Goal: Task Accomplishment & Management: Complete application form

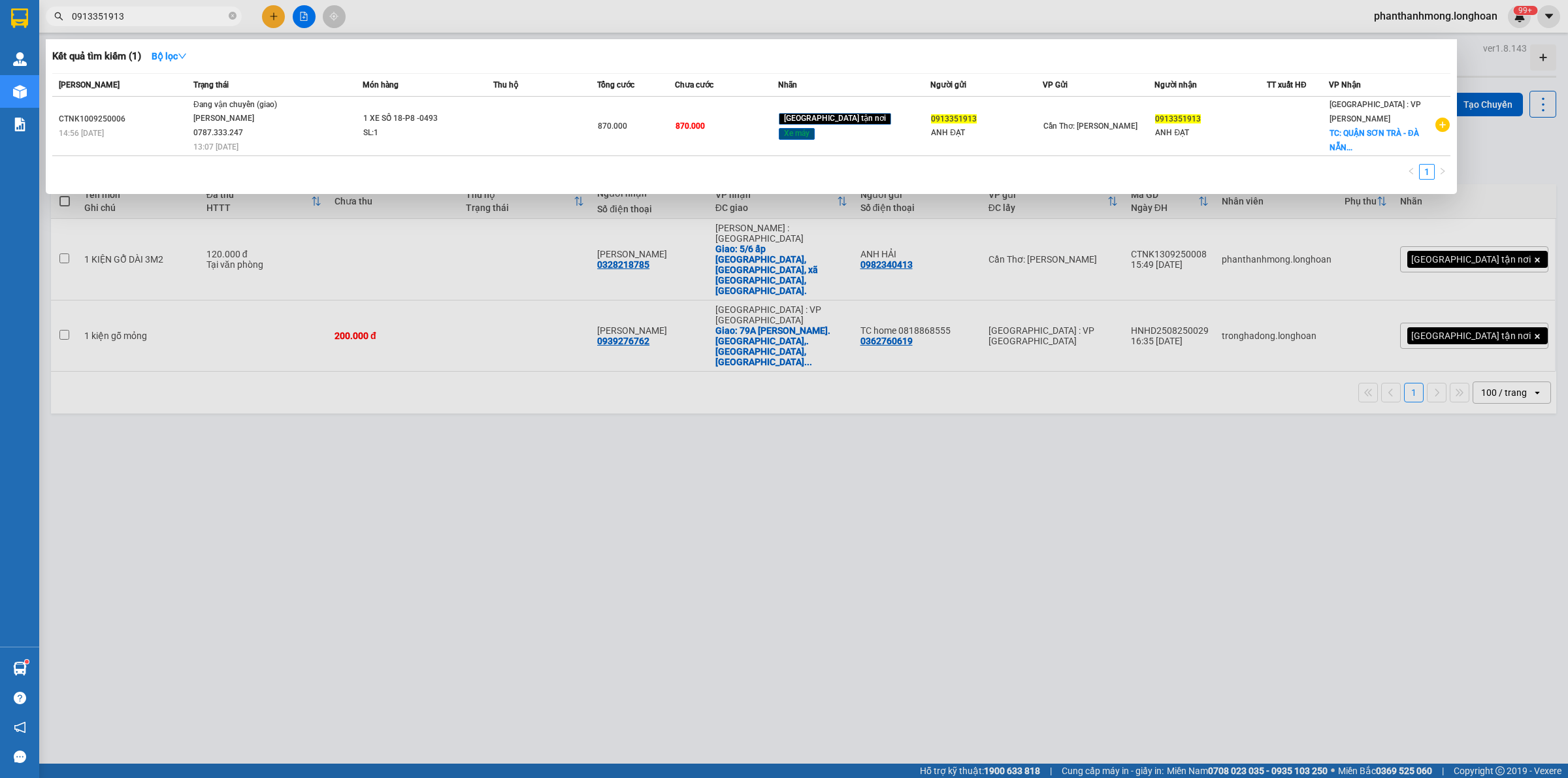
type input "0913351913"
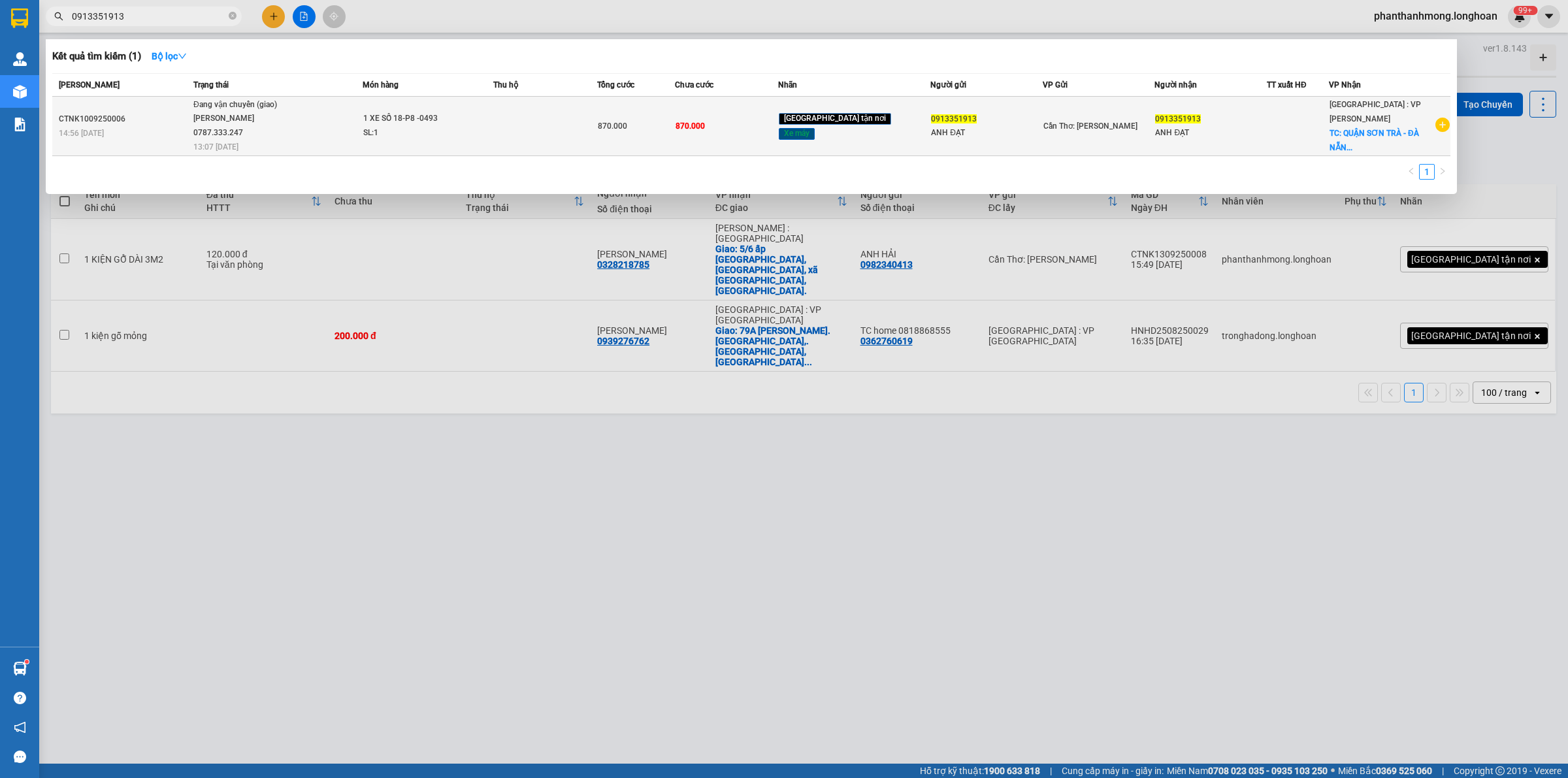
click at [1273, 121] on div at bounding box center [1298, 127] width 61 height 14
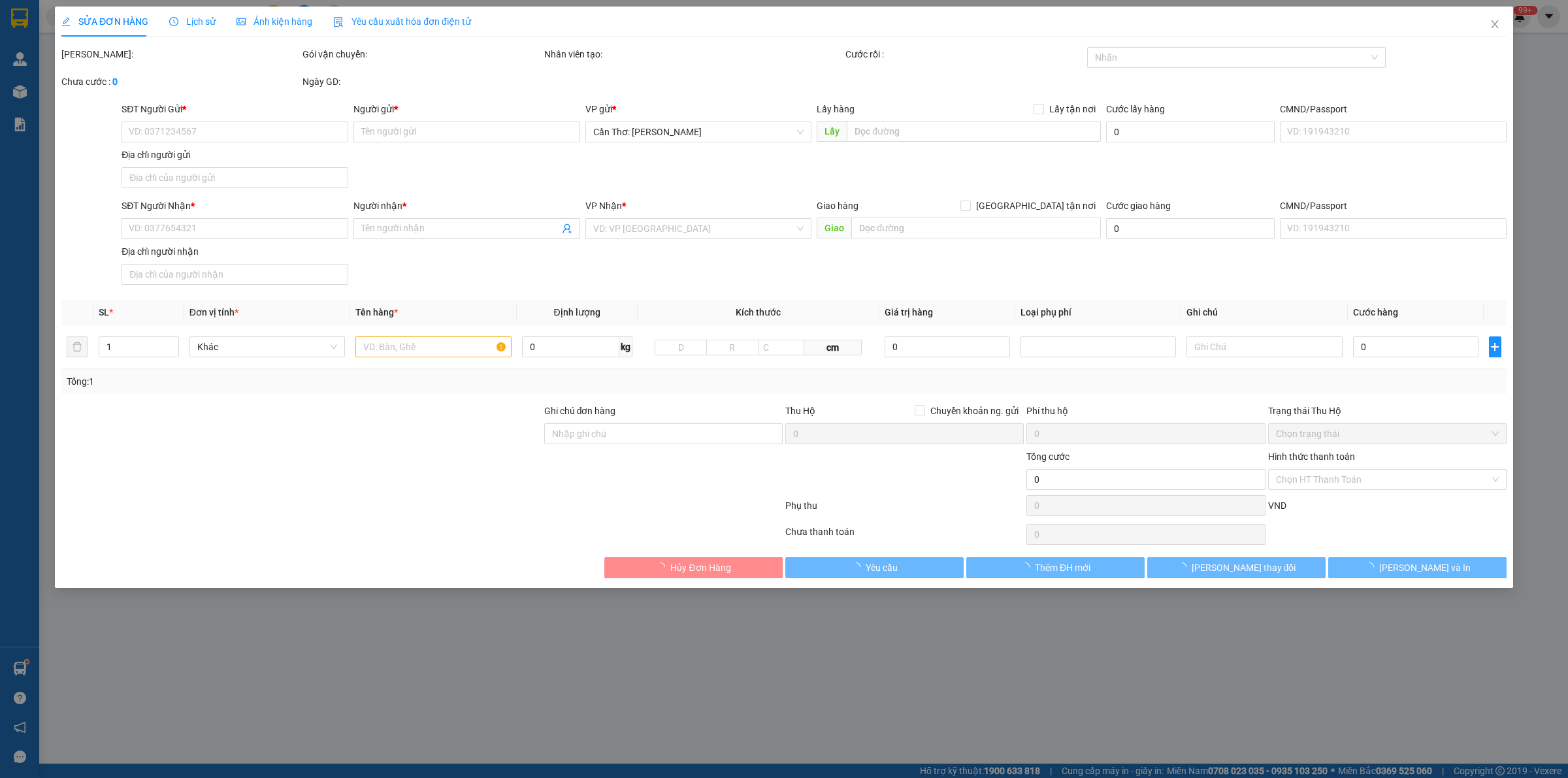
type input "0913351913"
type input "ANH ĐẠT"
type input "0913351913"
type input "ANH ĐẠT"
checkbox input "true"
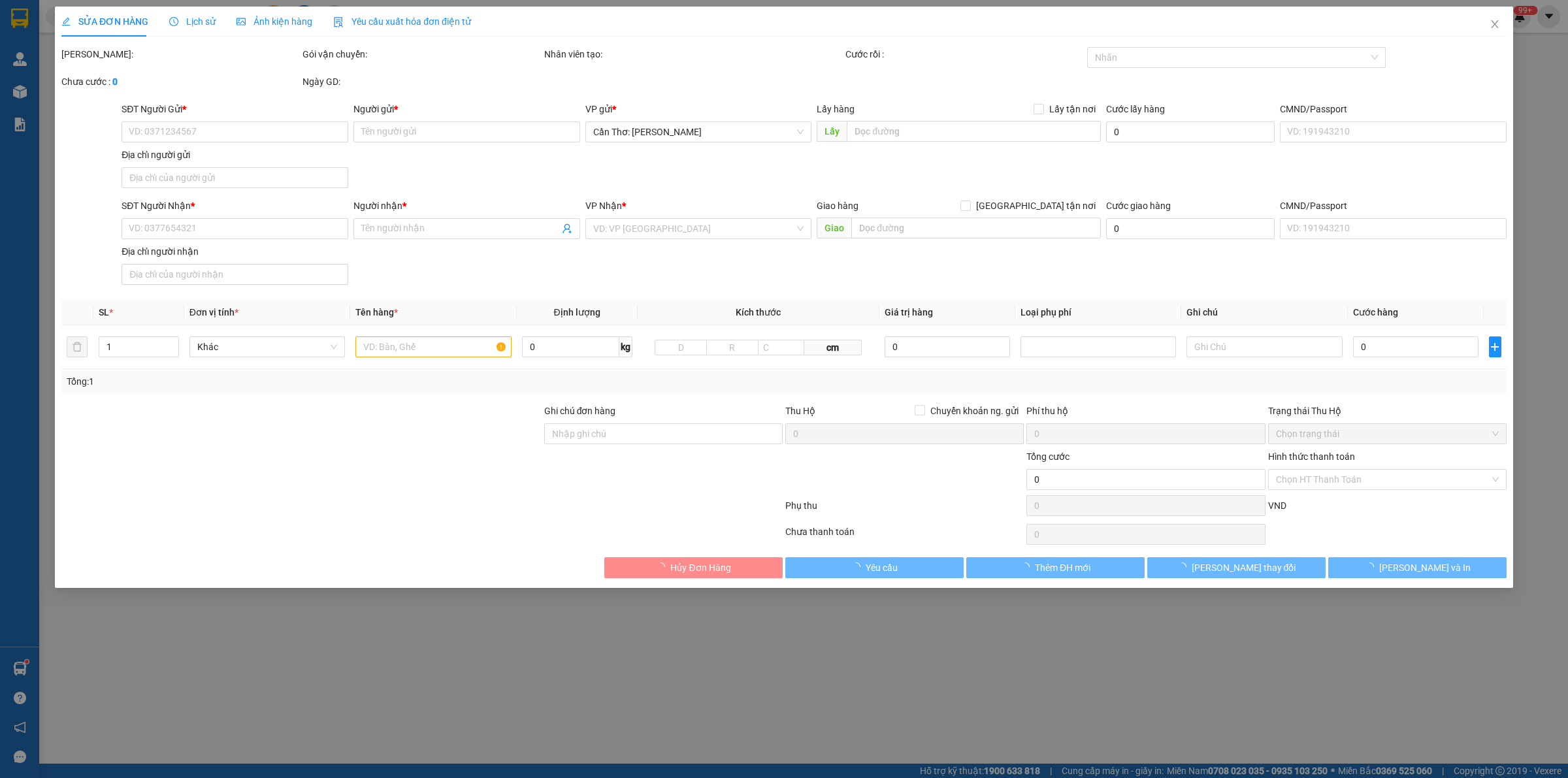
type input "QUẬN SƠN TRÀ - ĐÀ NẴNG ( KHÁCH CHƯA CÓ ĐỊA CHỈ CỤ THỂ, GỌI XIN DÙM …"
type input "1 CHÌA KHÓA"
type input "870.000"
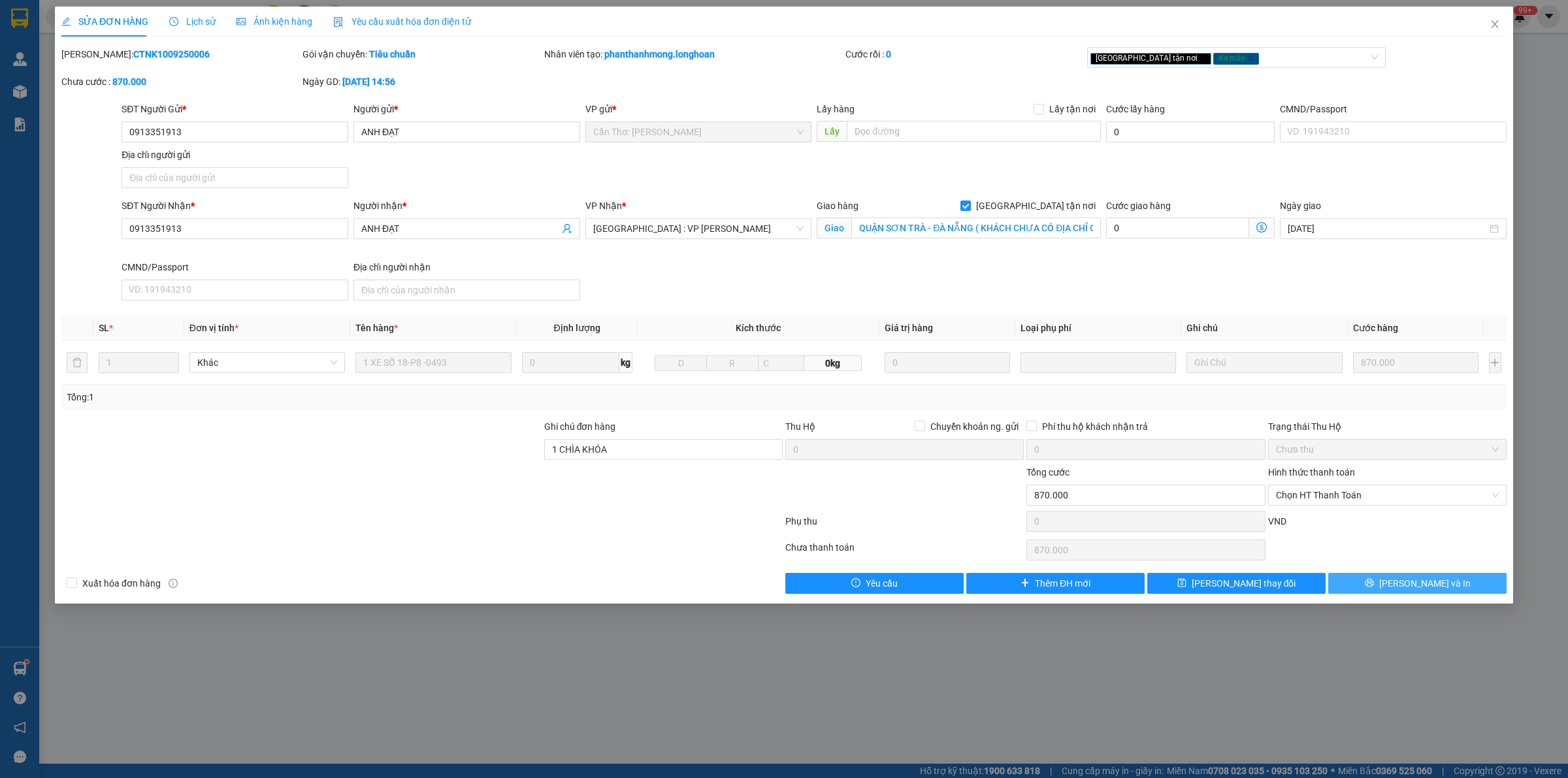
click at [1379, 594] on button "[PERSON_NAME] và In" at bounding box center [1416, 583] width 178 height 21
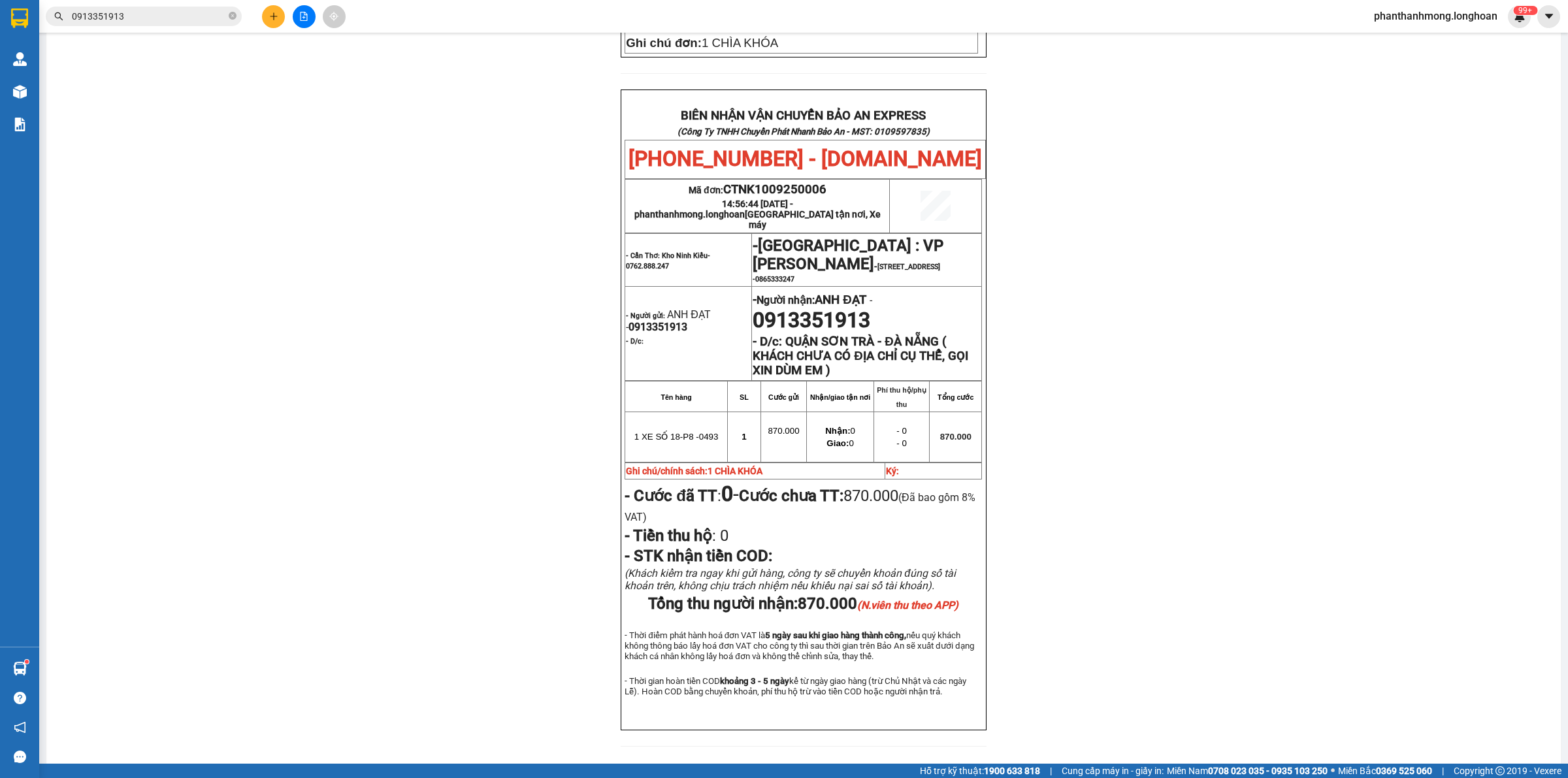
scroll to position [572, 0]
click at [161, 14] on input "0913351913" at bounding box center [148, 16] width 154 height 14
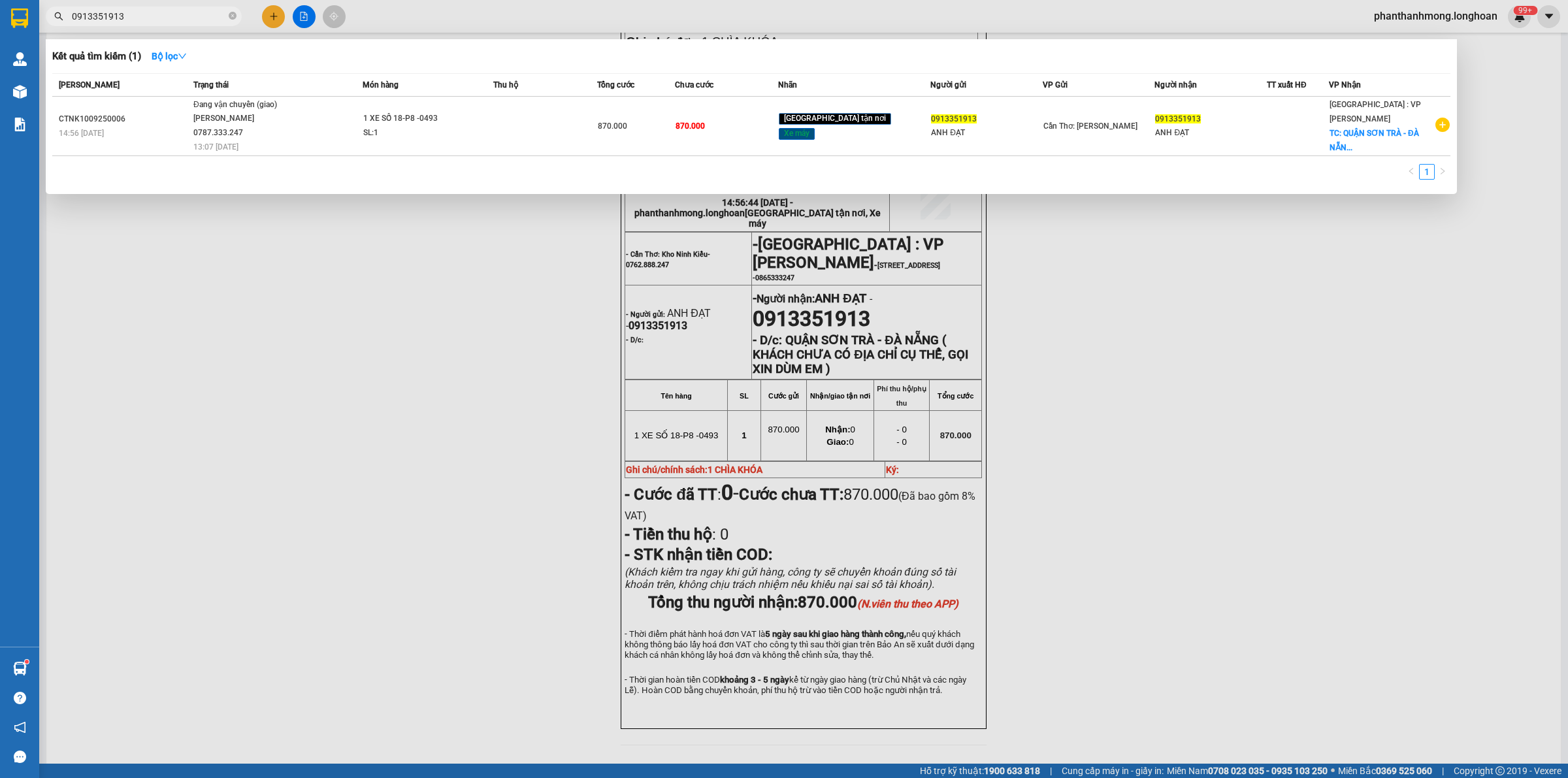
click at [1176, 391] on div at bounding box center [784, 389] width 1568 height 778
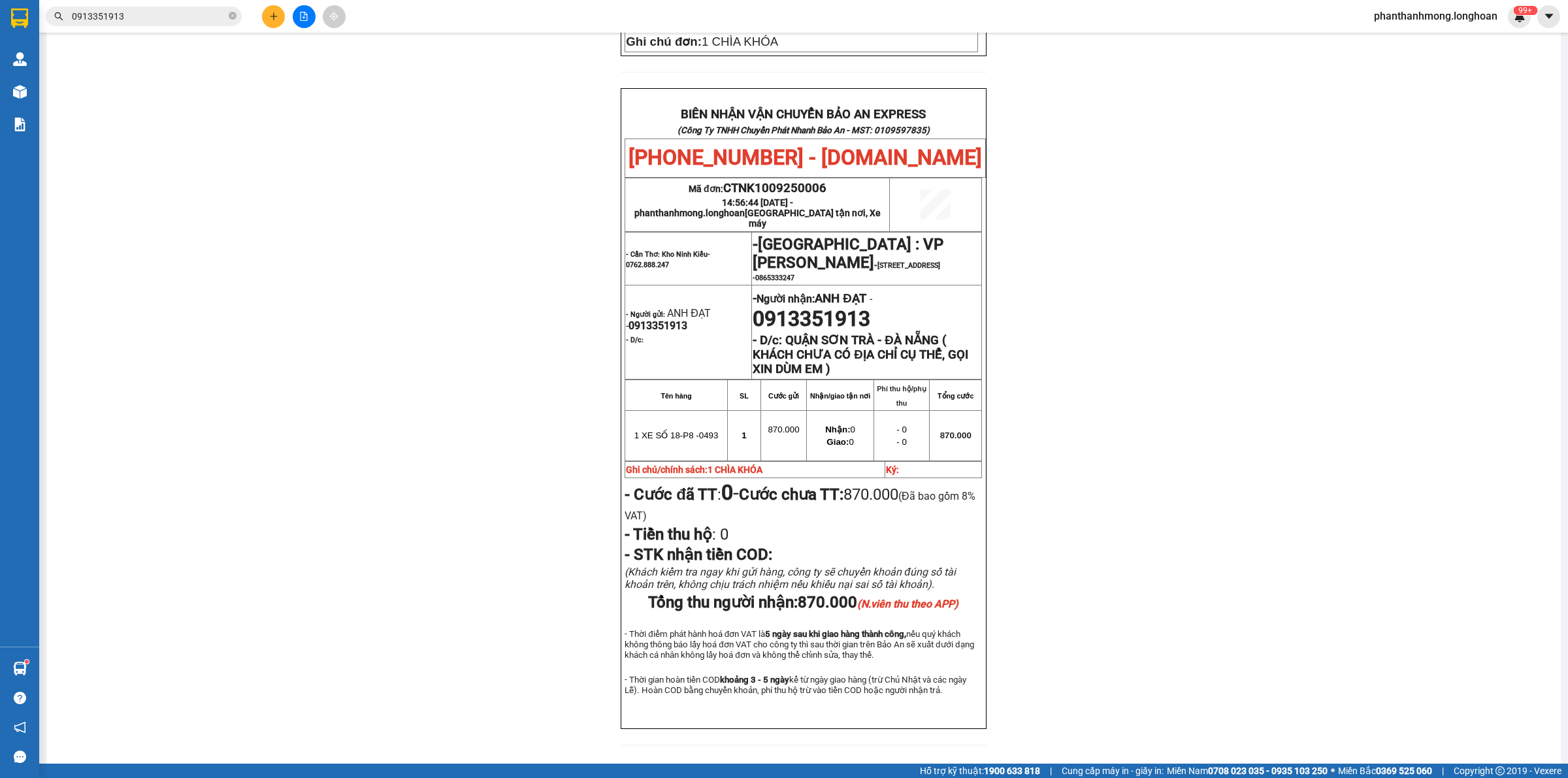
click at [802, 306] on span "0913351913" at bounding box center [810, 319] width 117 height 25
click at [803, 306] on span "0913351913" at bounding box center [810, 319] width 117 height 25
click at [794, 274] on span "0865333247" at bounding box center [775, 277] width 39 height 9
copy span "0865333247"
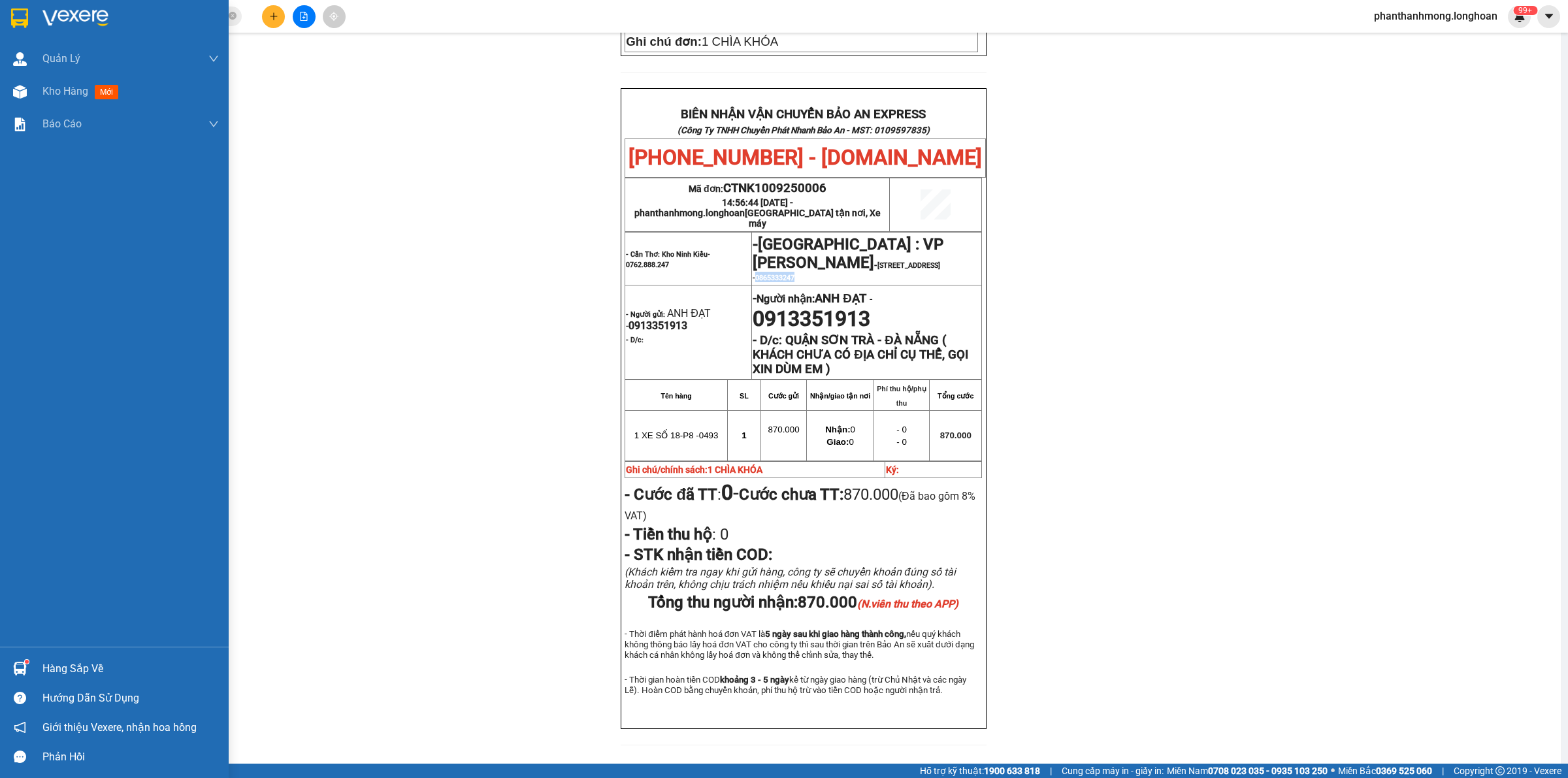
drag, startPoint x: 47, startPoint y: 665, endPoint x: 54, endPoint y: 665, distance: 7.0
click at [47, 665] on div "Hàng sắp về" at bounding box center [131, 668] width 176 height 19
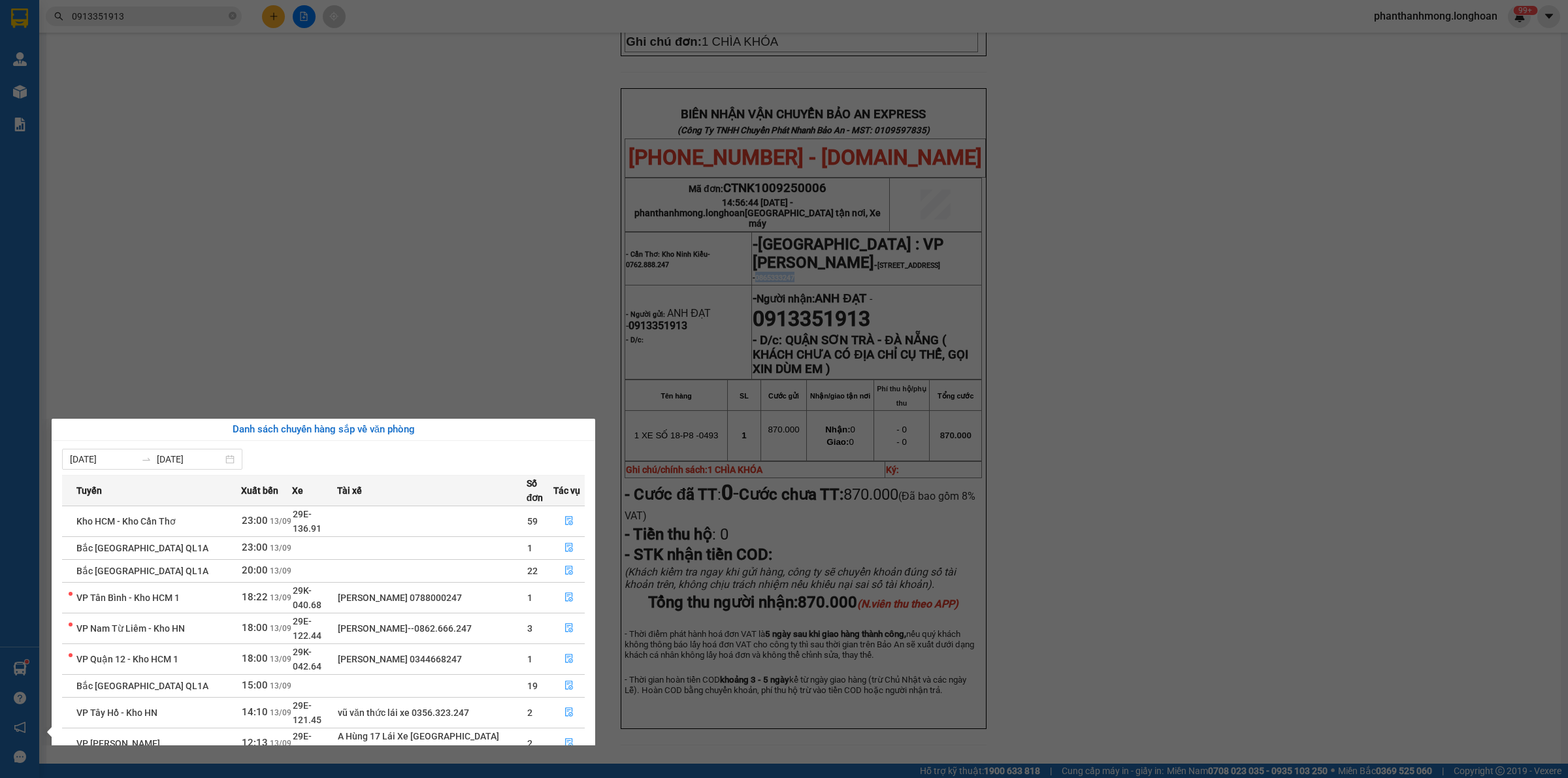
click at [296, 17] on section "Kết quả tìm kiếm ( 1 ) Bộ lọc Mã ĐH Trạng thái Món hàng Thu hộ Tổng cước Chưa c…" at bounding box center [784, 389] width 1568 height 778
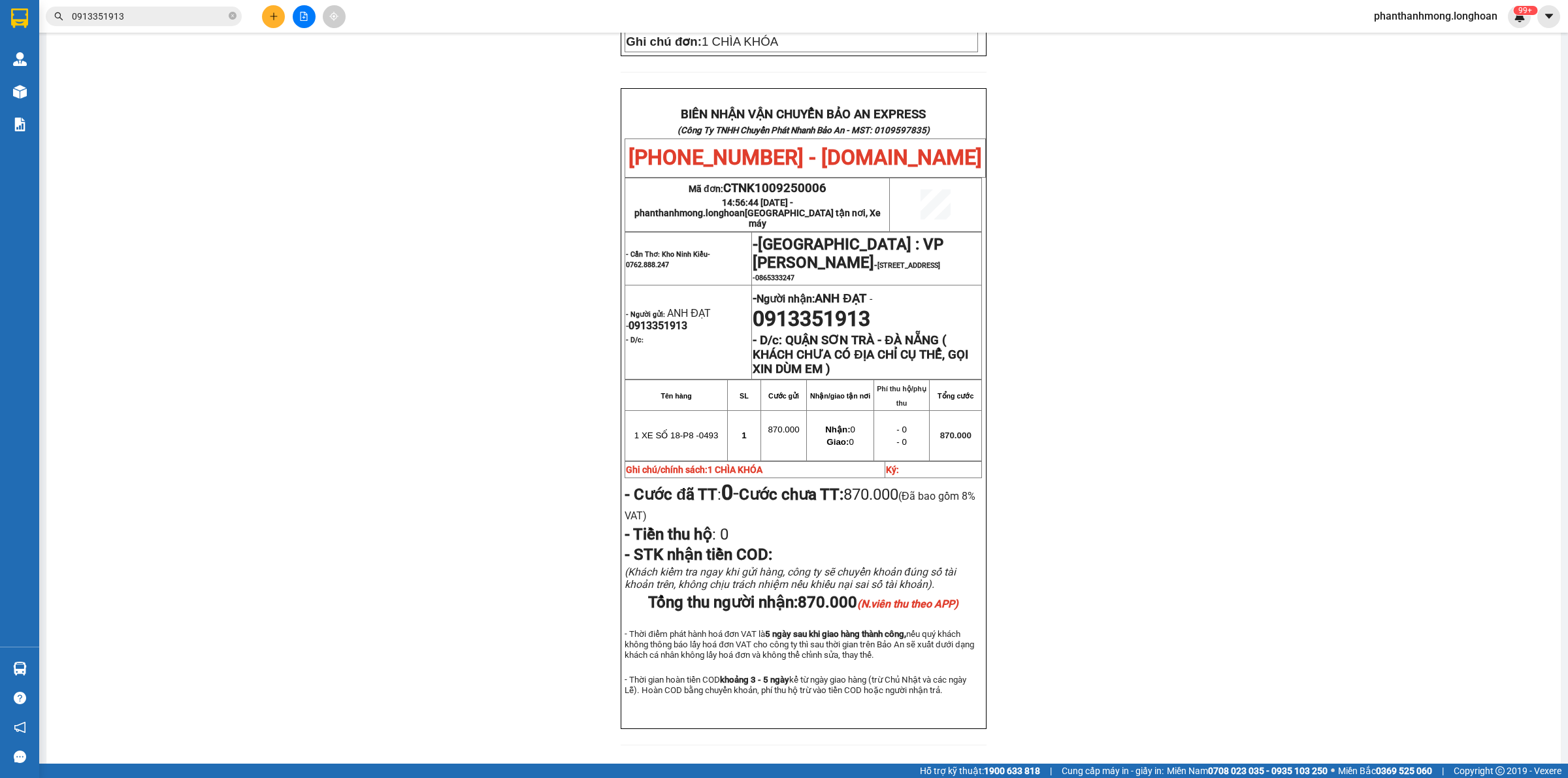
click at [296, 17] on button at bounding box center [304, 16] width 23 height 23
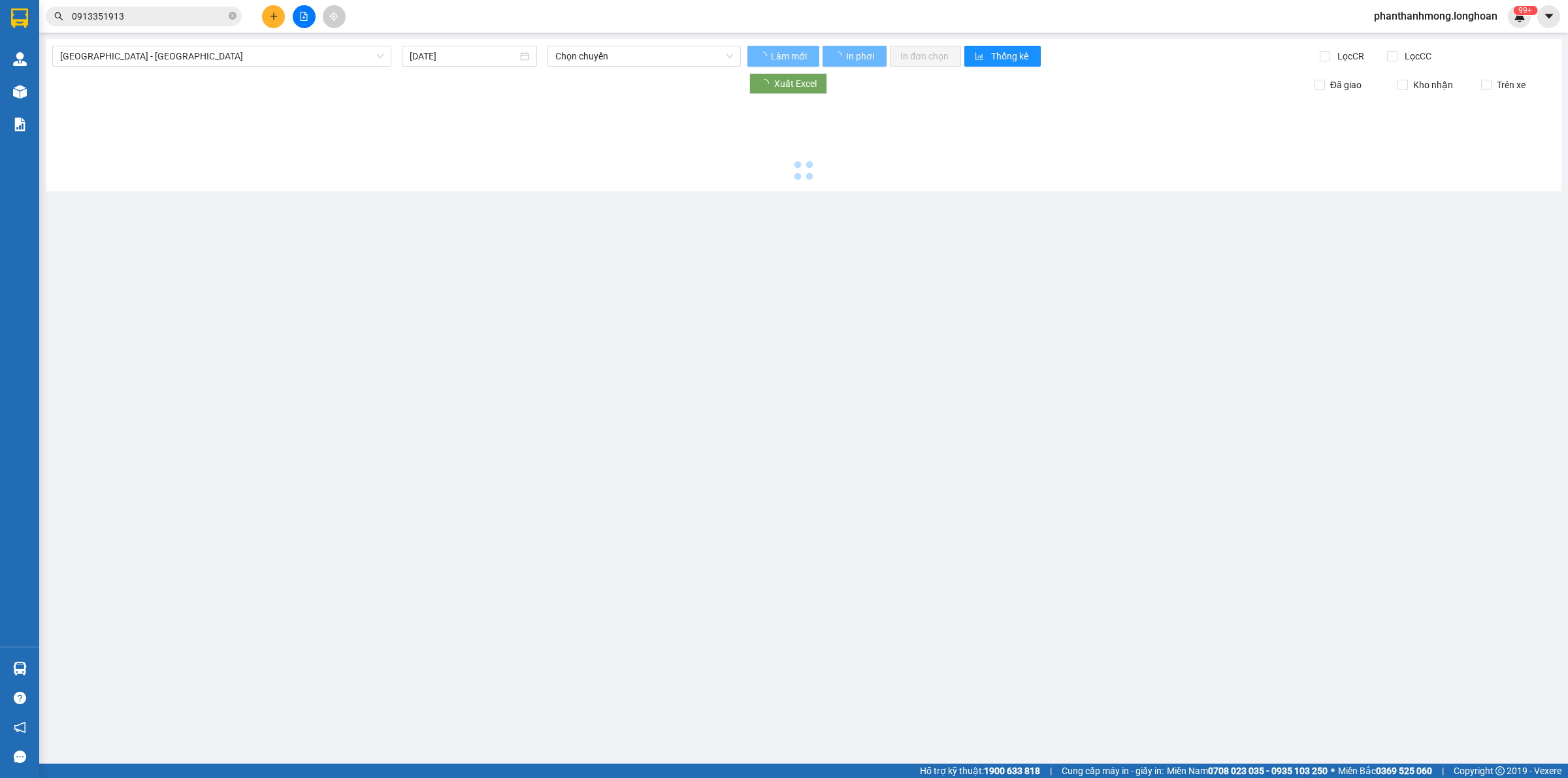
click at [275, 56] on span "[GEOGRAPHIC_DATA] - [GEOGRAPHIC_DATA]" at bounding box center [221, 56] width 323 height 19
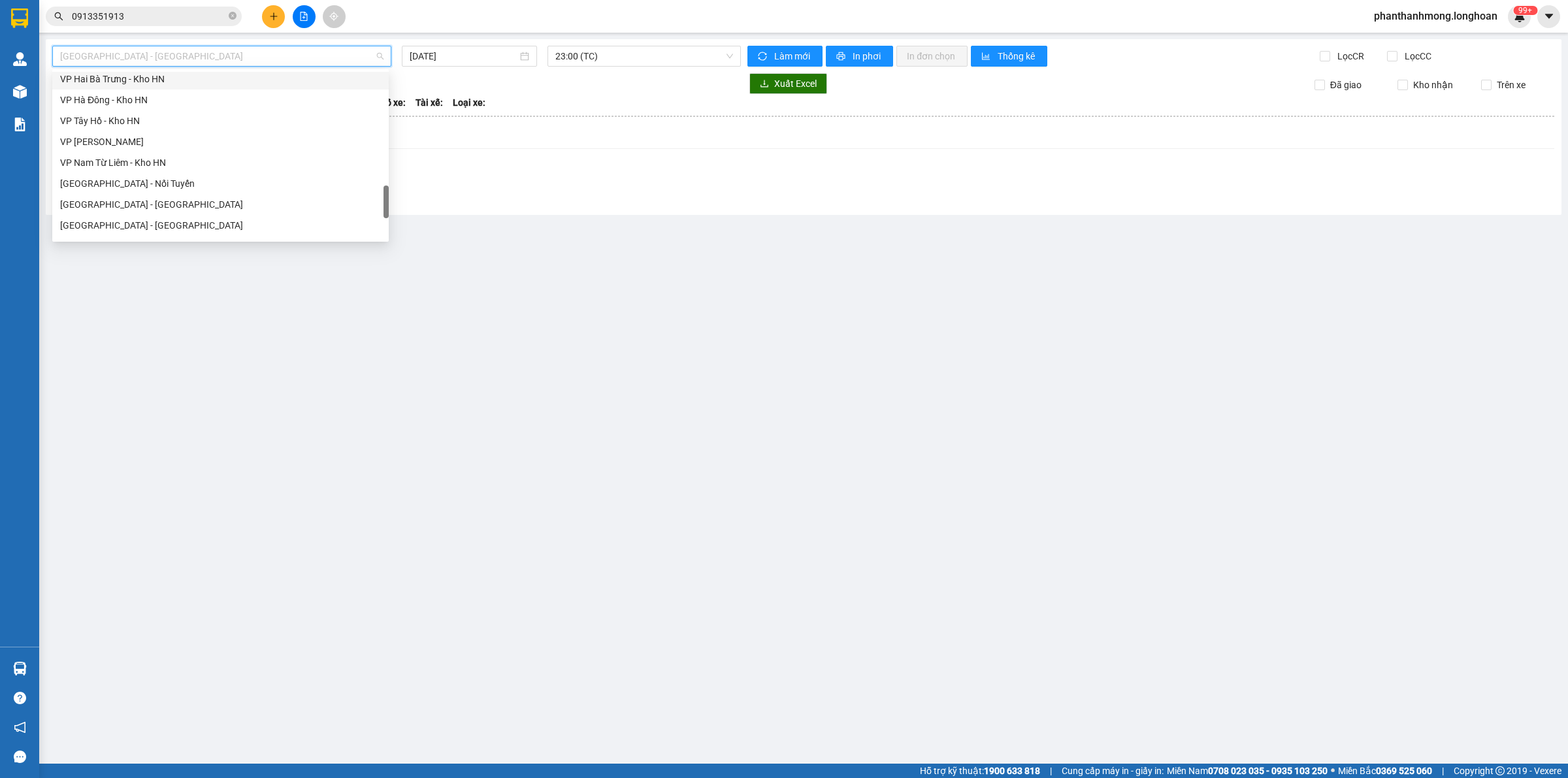
scroll to position [888, 0]
click at [131, 141] on div "Nam [GEOGRAPHIC_DATA]" at bounding box center [220, 134] width 321 height 14
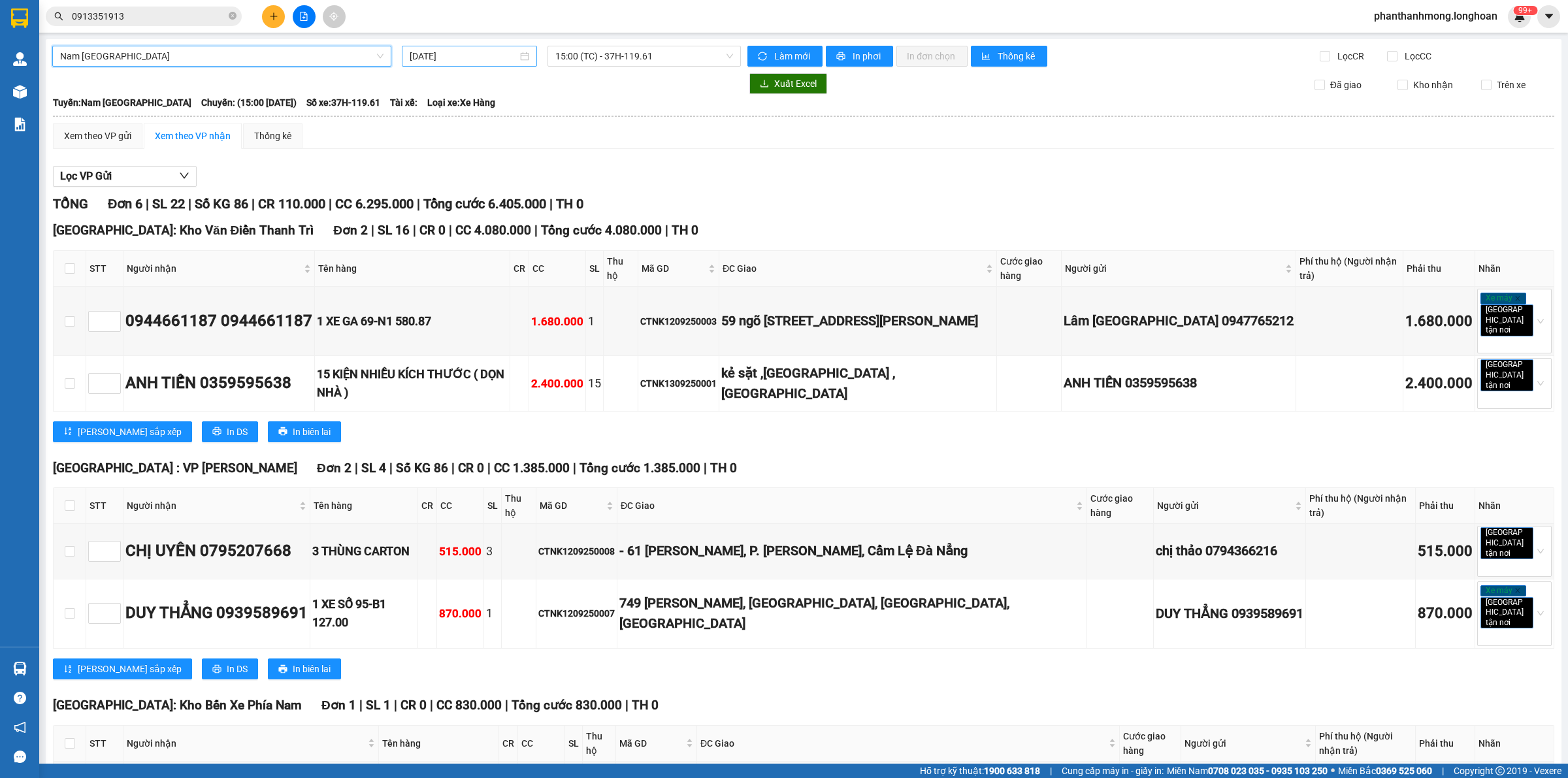
click at [468, 61] on input "[DATE]" at bounding box center [463, 56] width 108 height 14
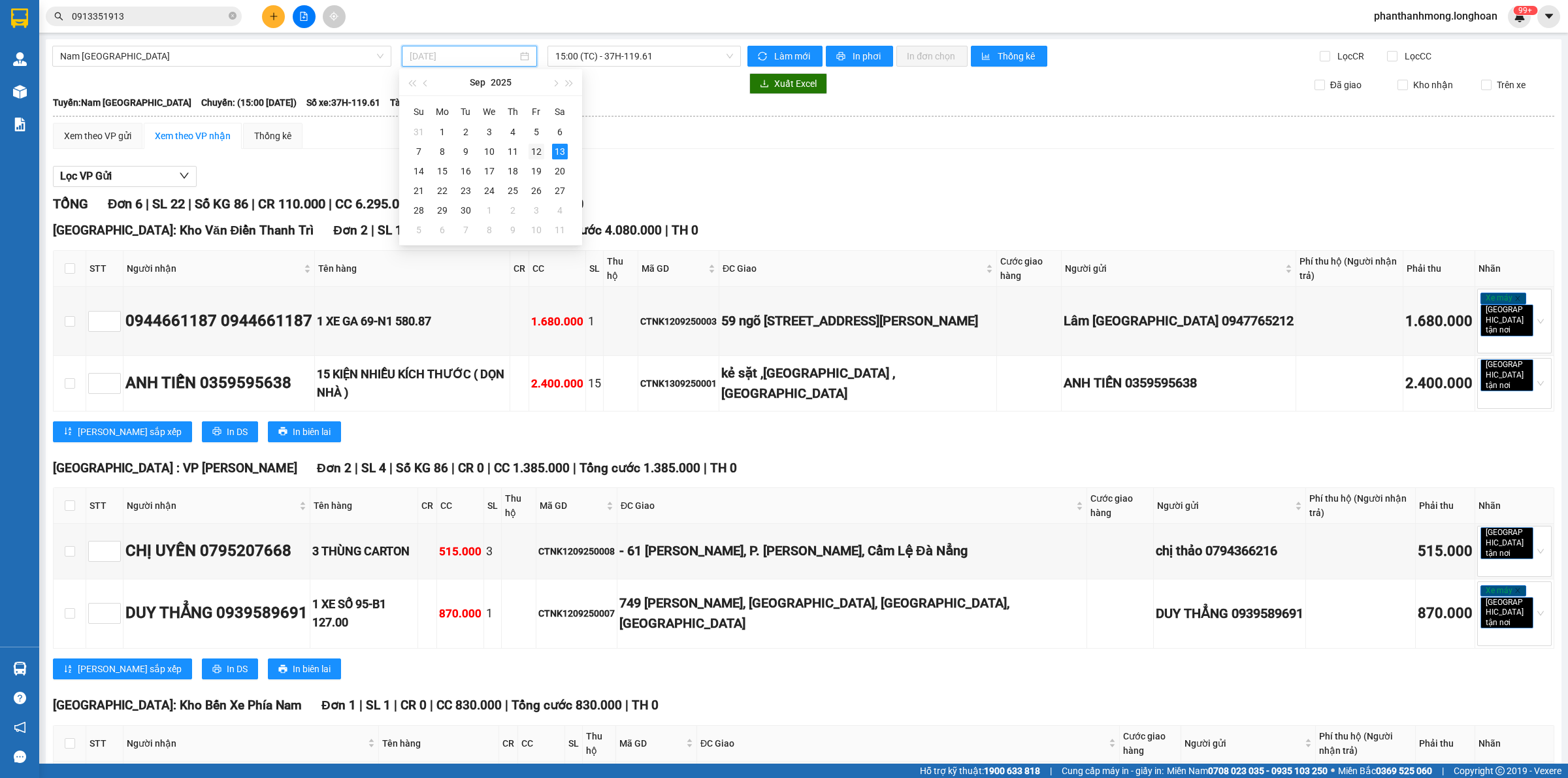
click at [528, 149] on div "12" at bounding box center [536, 152] width 16 height 16
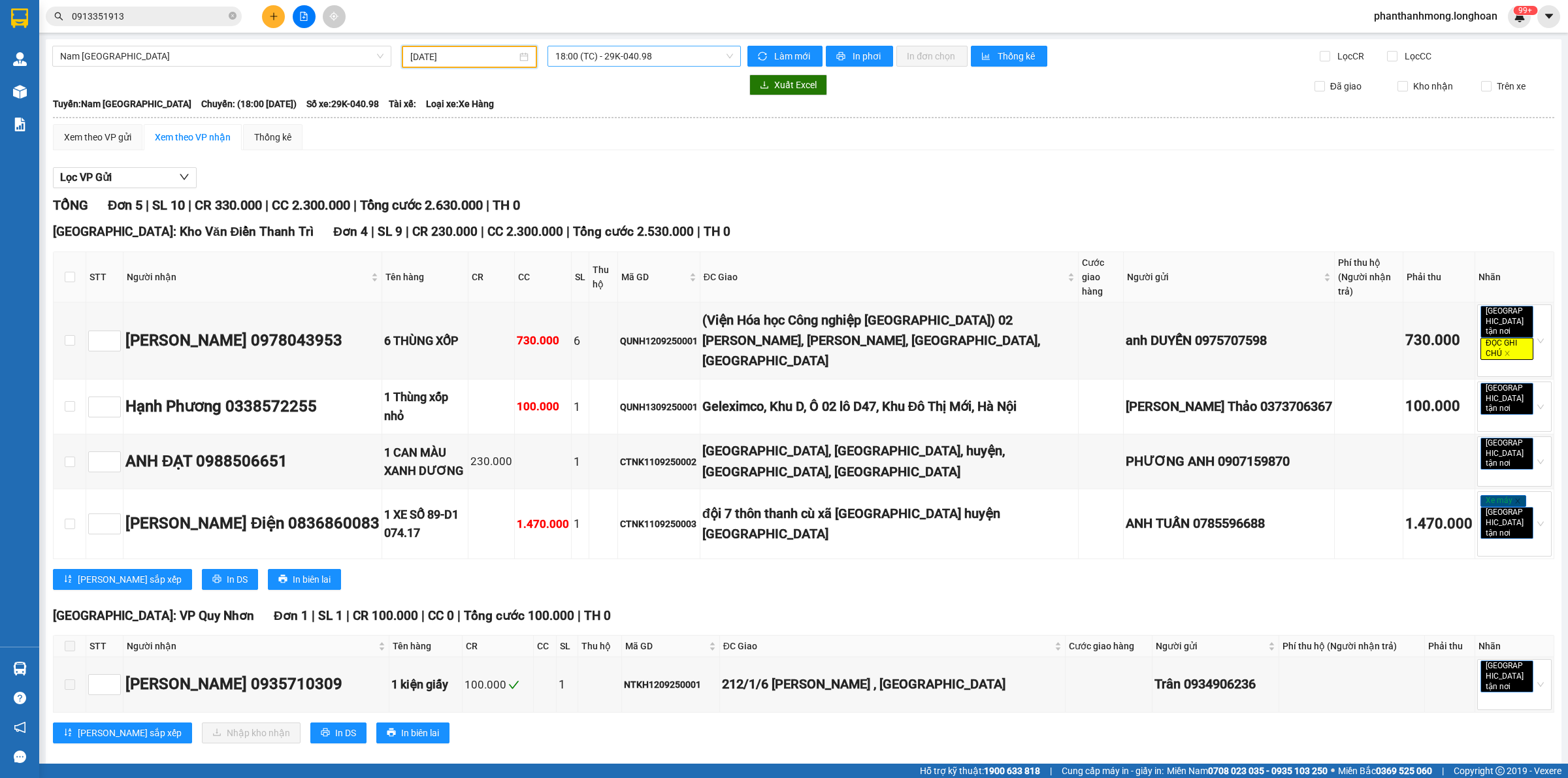
click at [593, 51] on span "18:00 (TC) - 29K-040.98" at bounding box center [644, 56] width 178 height 19
click at [467, 61] on input "[DATE]" at bounding box center [463, 57] width 106 height 14
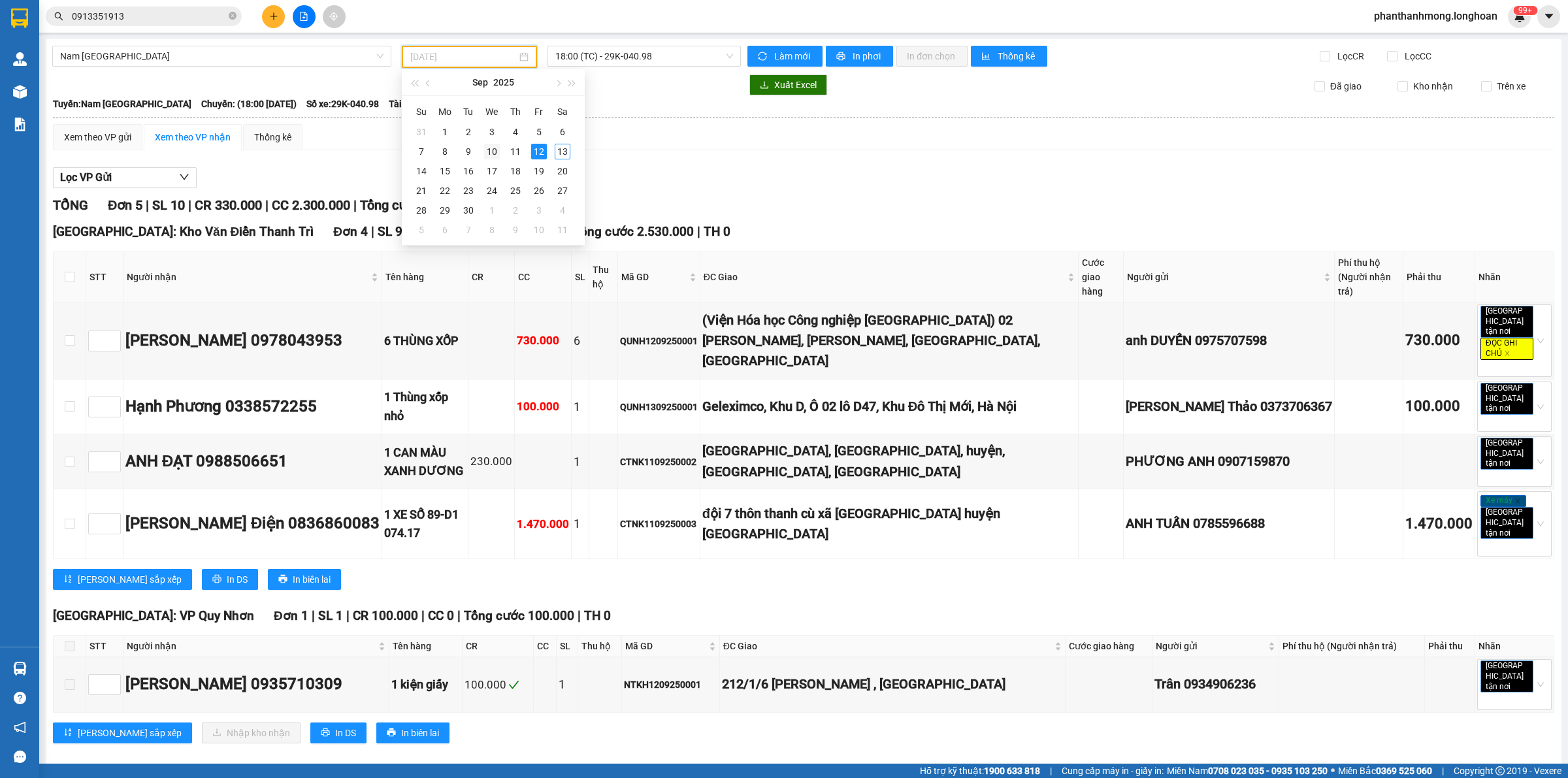
click at [490, 152] on div "10" at bounding box center [492, 152] width 16 height 16
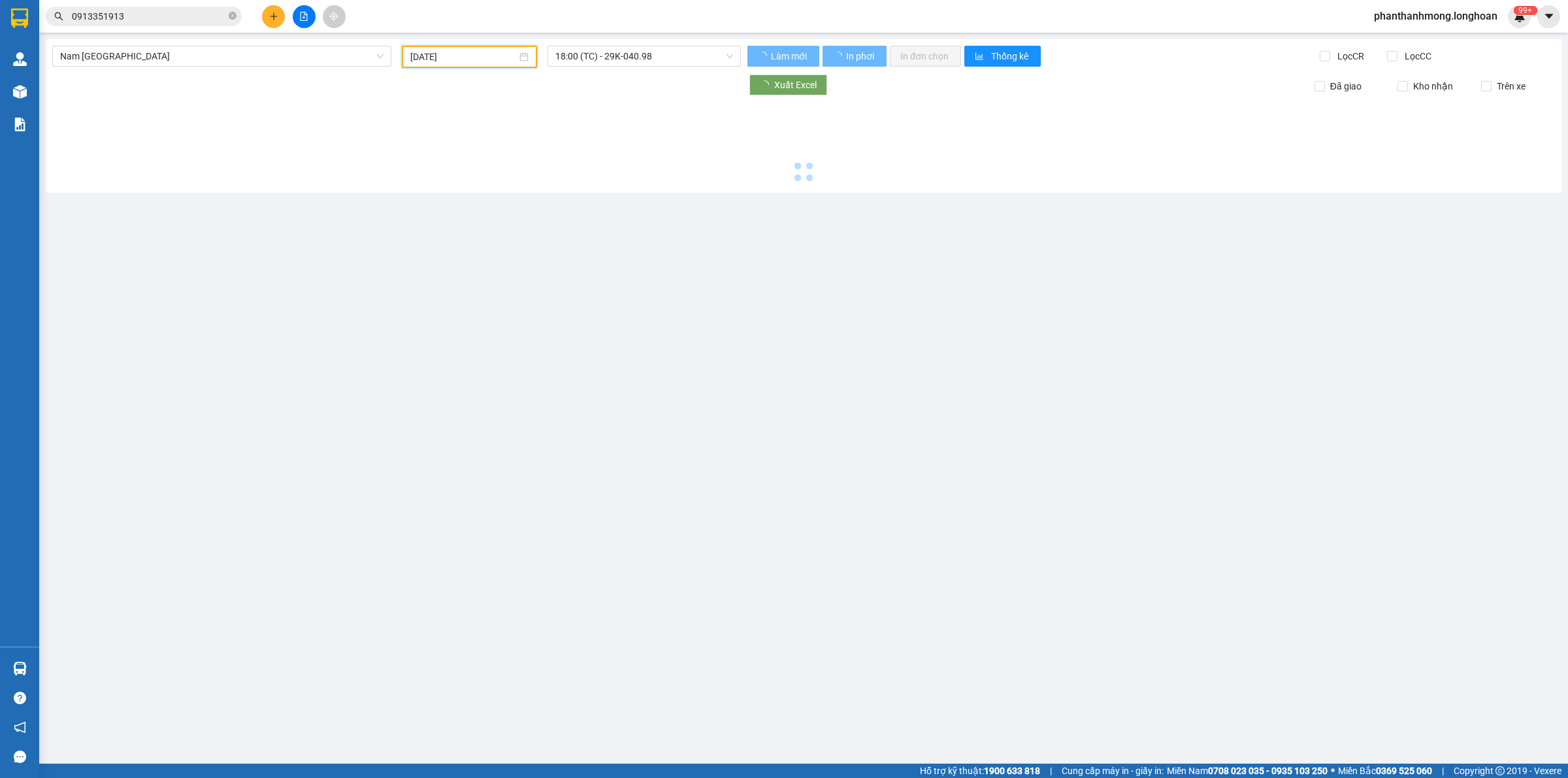
type input "[DATE]"
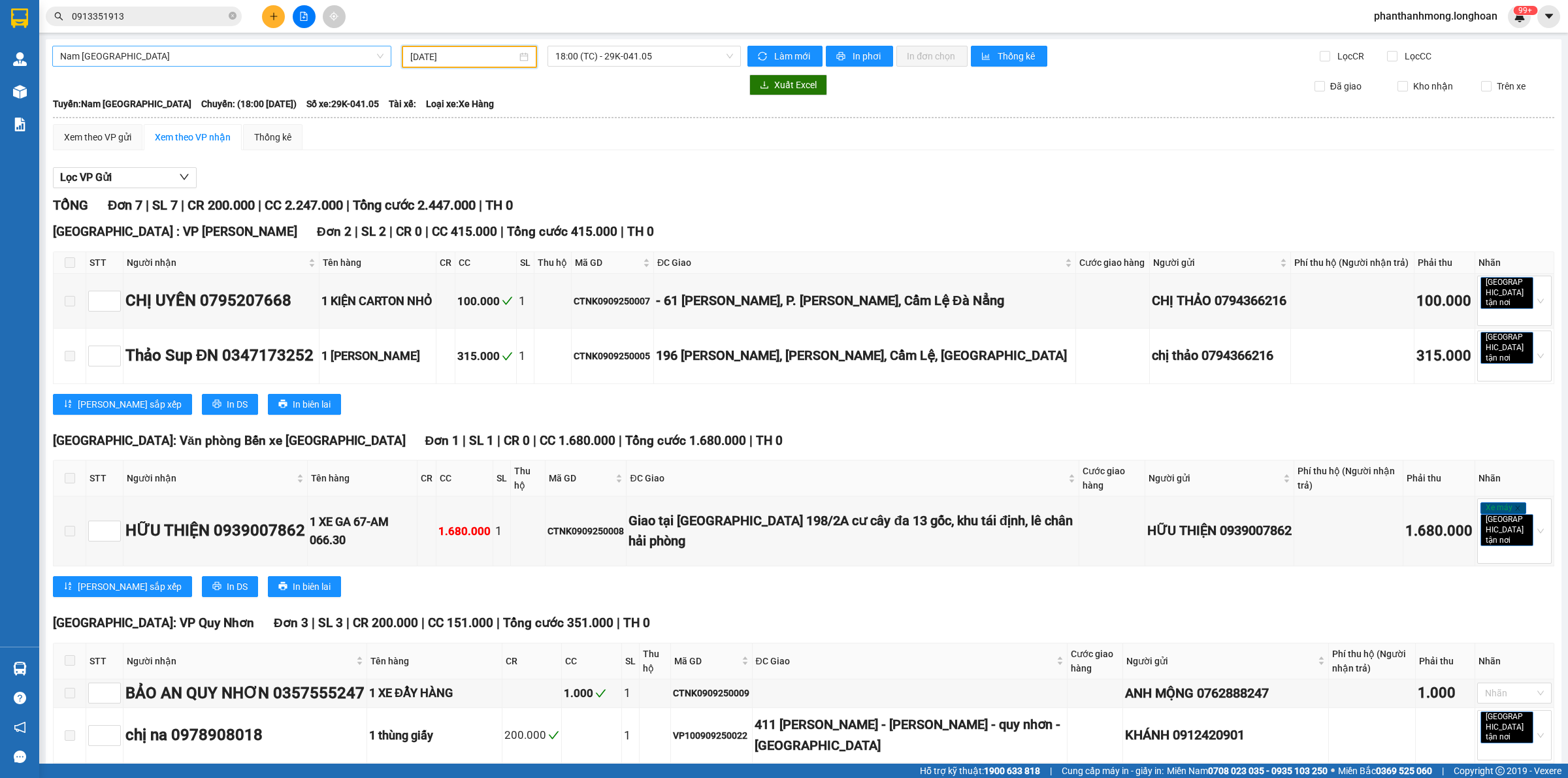
click at [154, 61] on span "Nam [GEOGRAPHIC_DATA]" at bounding box center [221, 56] width 323 height 19
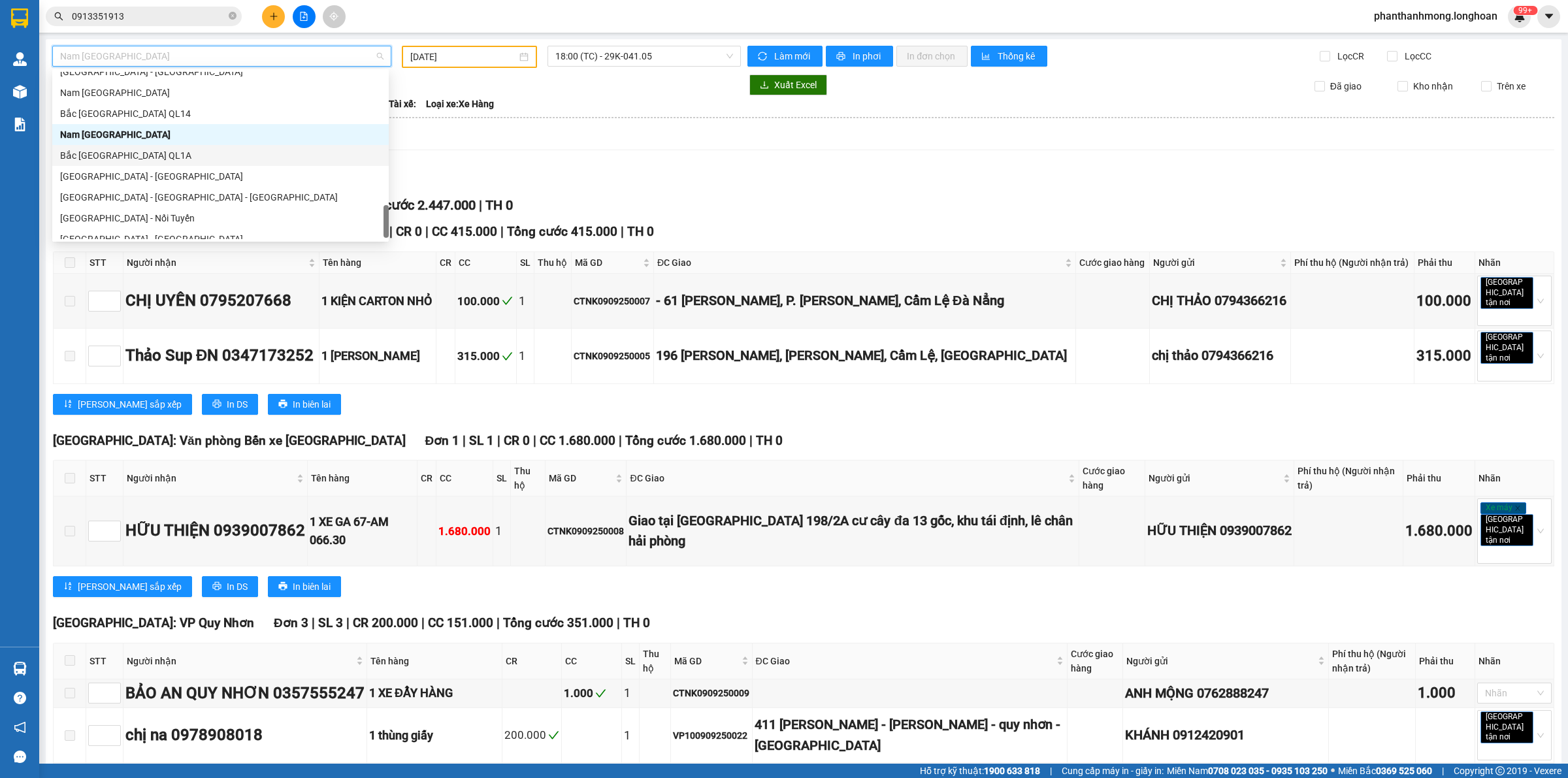
click at [145, 157] on div "Bắc [GEOGRAPHIC_DATA] QL1A" at bounding box center [220, 155] width 321 height 14
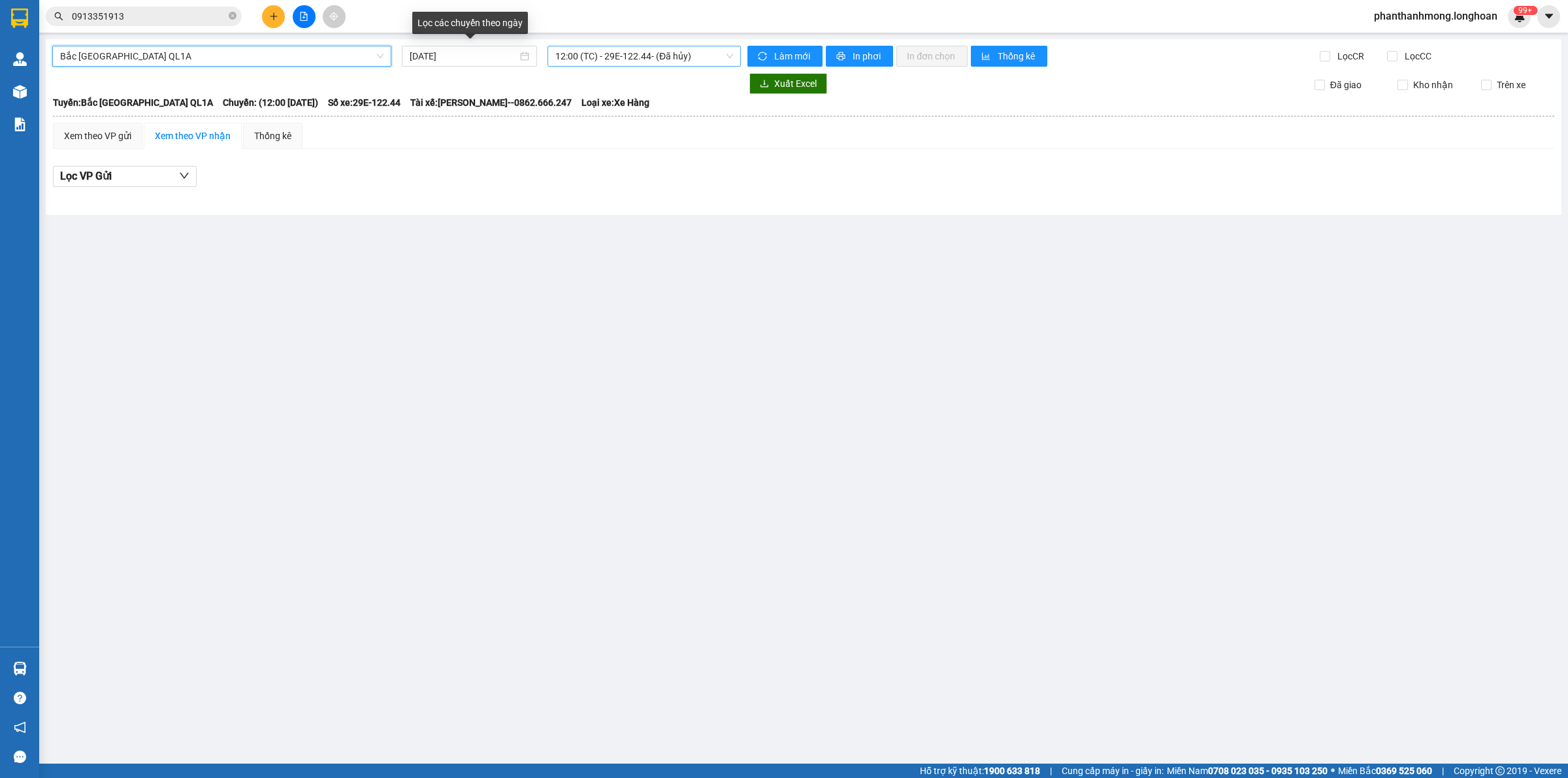
click at [580, 56] on span "12:00 (TC) - 29E-122.44 - (Đã hủy)" at bounding box center [644, 56] width 178 height 19
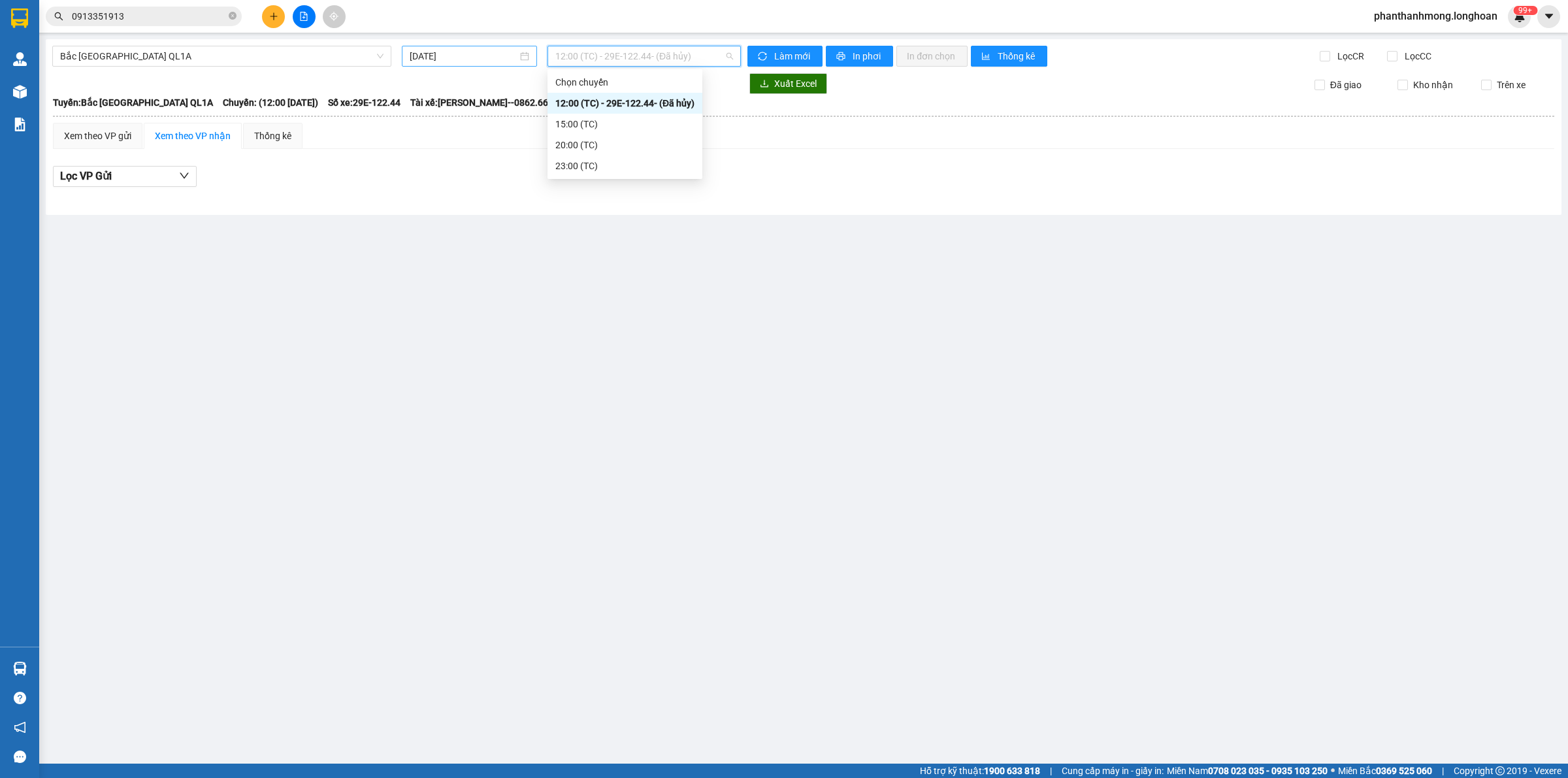
click at [478, 54] on input "[DATE]" at bounding box center [463, 56] width 108 height 14
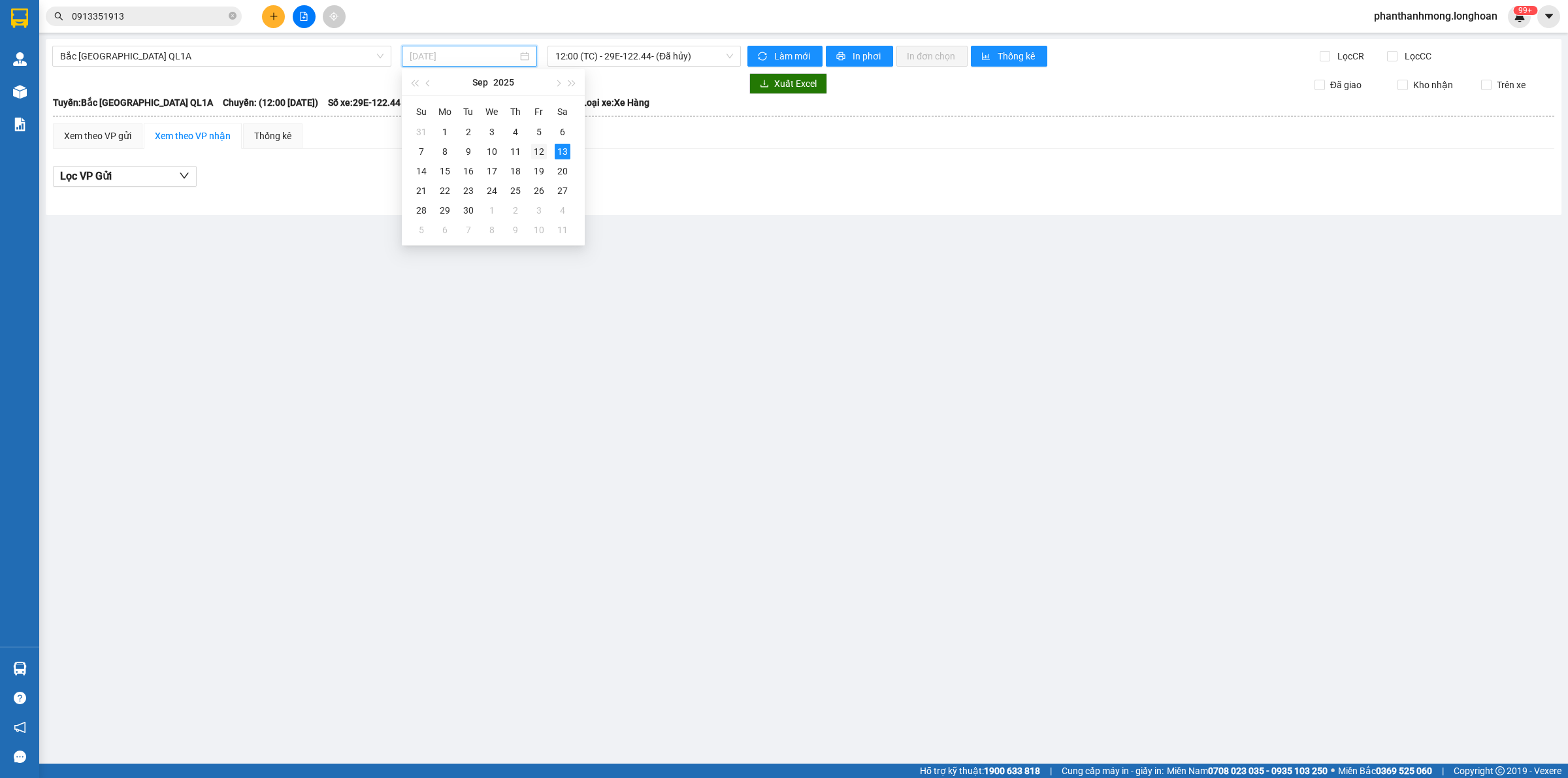
click at [539, 151] on div "12" at bounding box center [538, 152] width 16 height 16
type input "[DATE]"
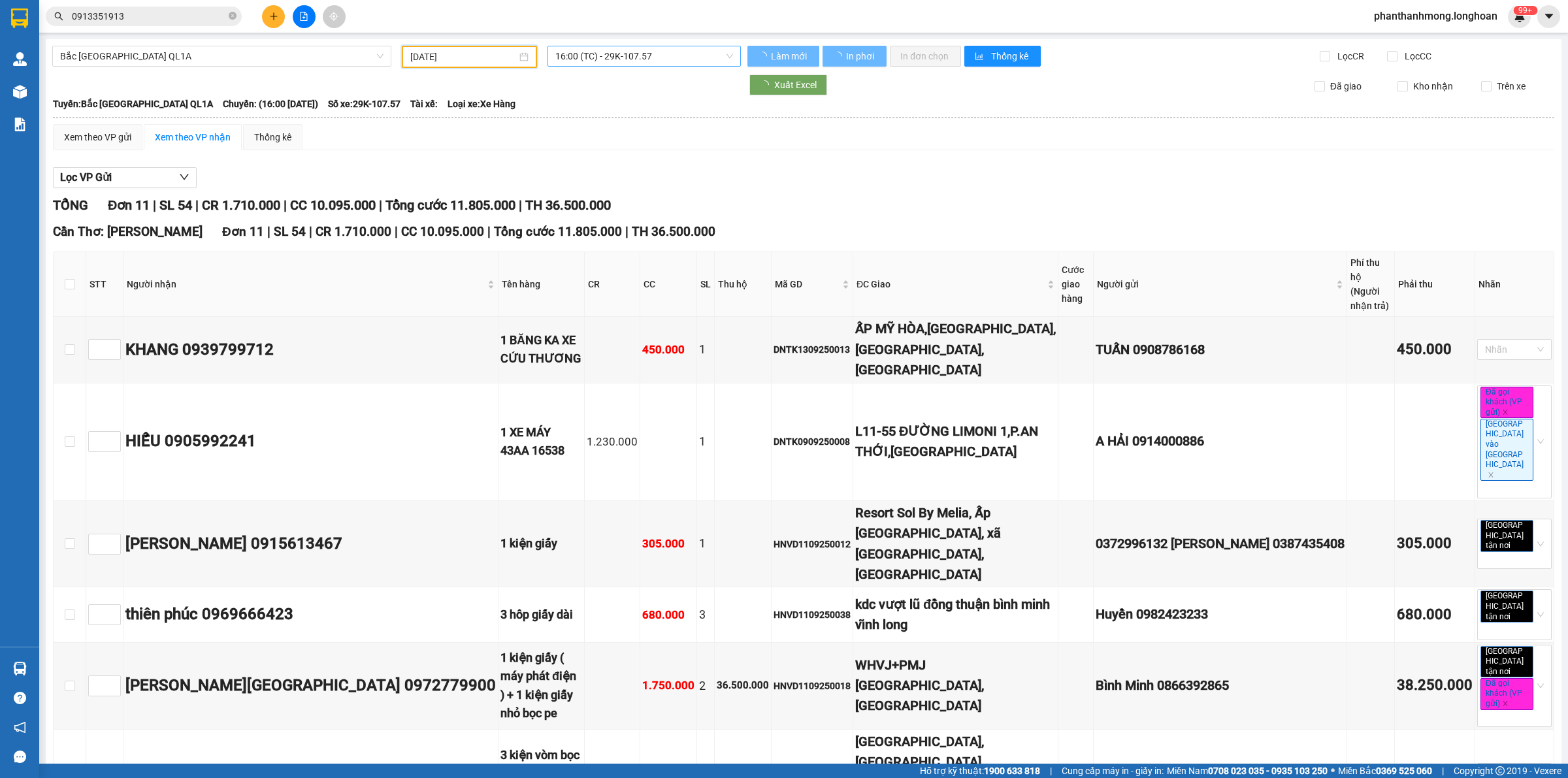
click at [601, 52] on span "16:00 (TC) - 29K-107.57" at bounding box center [644, 56] width 178 height 19
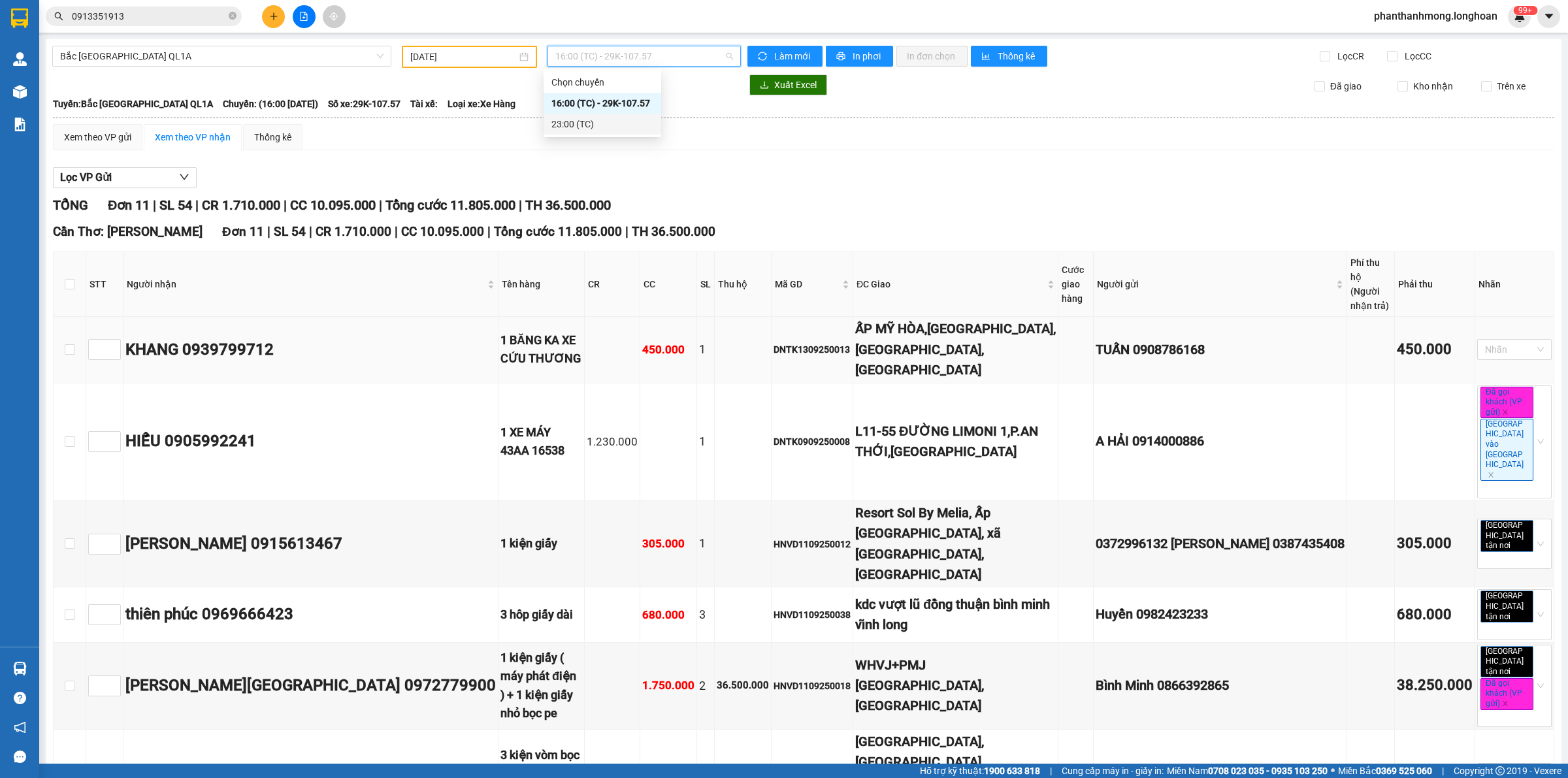
click at [793, 343] on div "DNTK1309250013" at bounding box center [811, 350] width 77 height 14
copy div "DNTK1309250013"
click at [151, 24] on span "0913351913" at bounding box center [144, 16] width 196 height 19
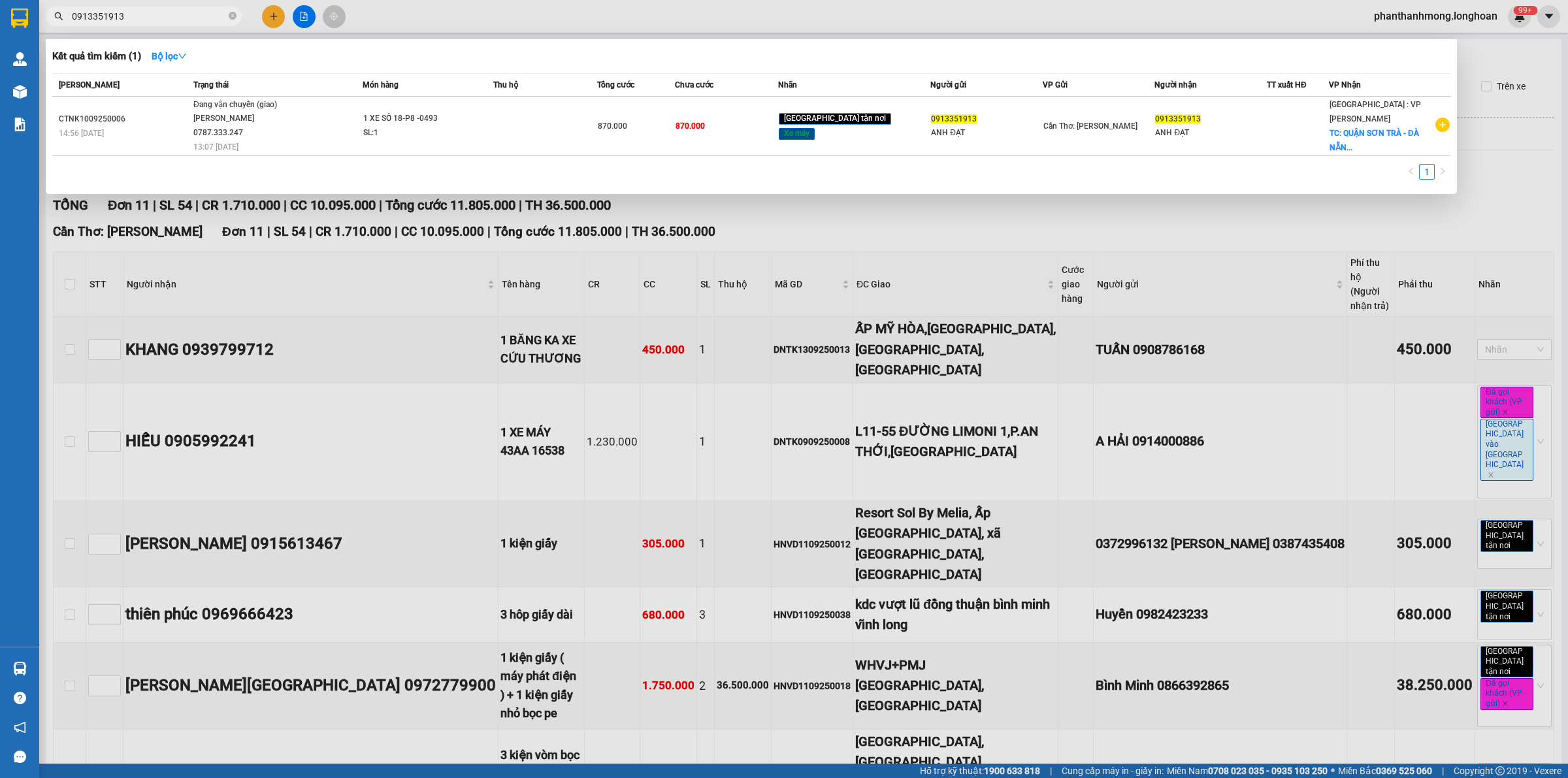
click at [155, 18] on input "0913351913" at bounding box center [148, 16] width 154 height 14
click at [155, 17] on input "0913351913" at bounding box center [148, 16] width 154 height 14
paste input "DNTK13092500"
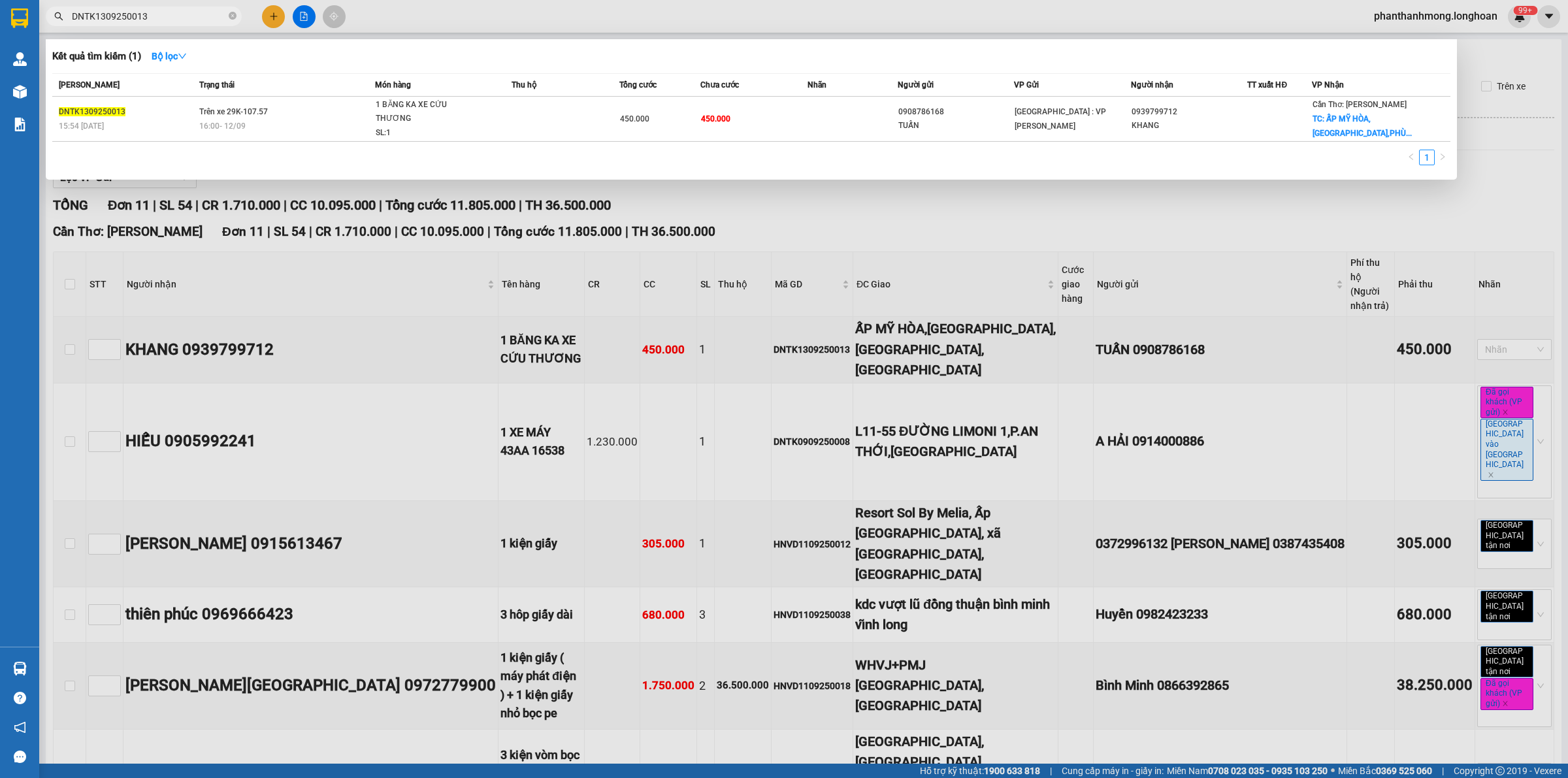
type input "DNTK1309250013"
click at [519, 114] on td at bounding box center [565, 119] width 108 height 45
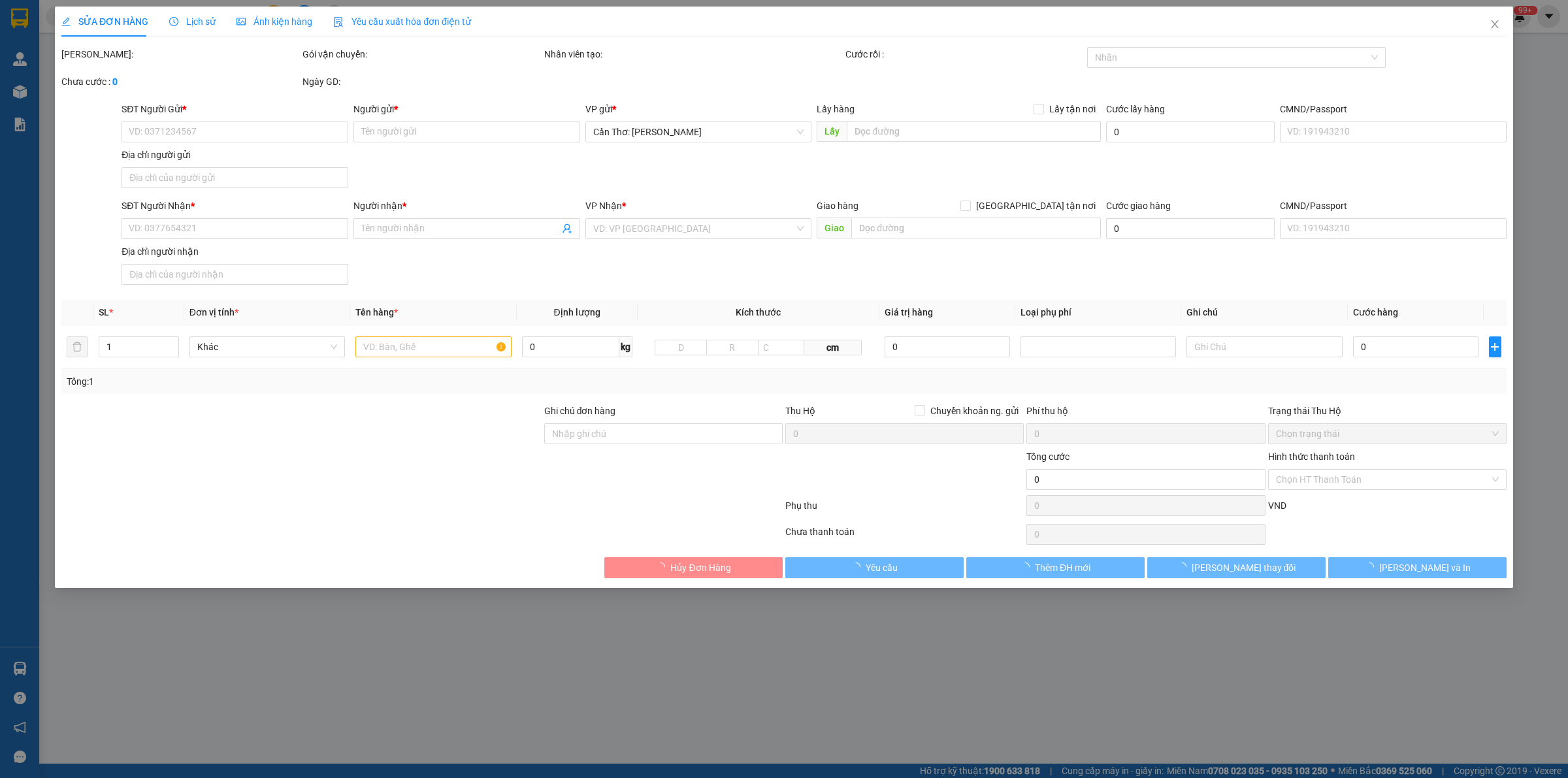
type input "0908786168"
type input "TUẤN"
type input "0939799712"
type input "KHANG"
checkbox input "true"
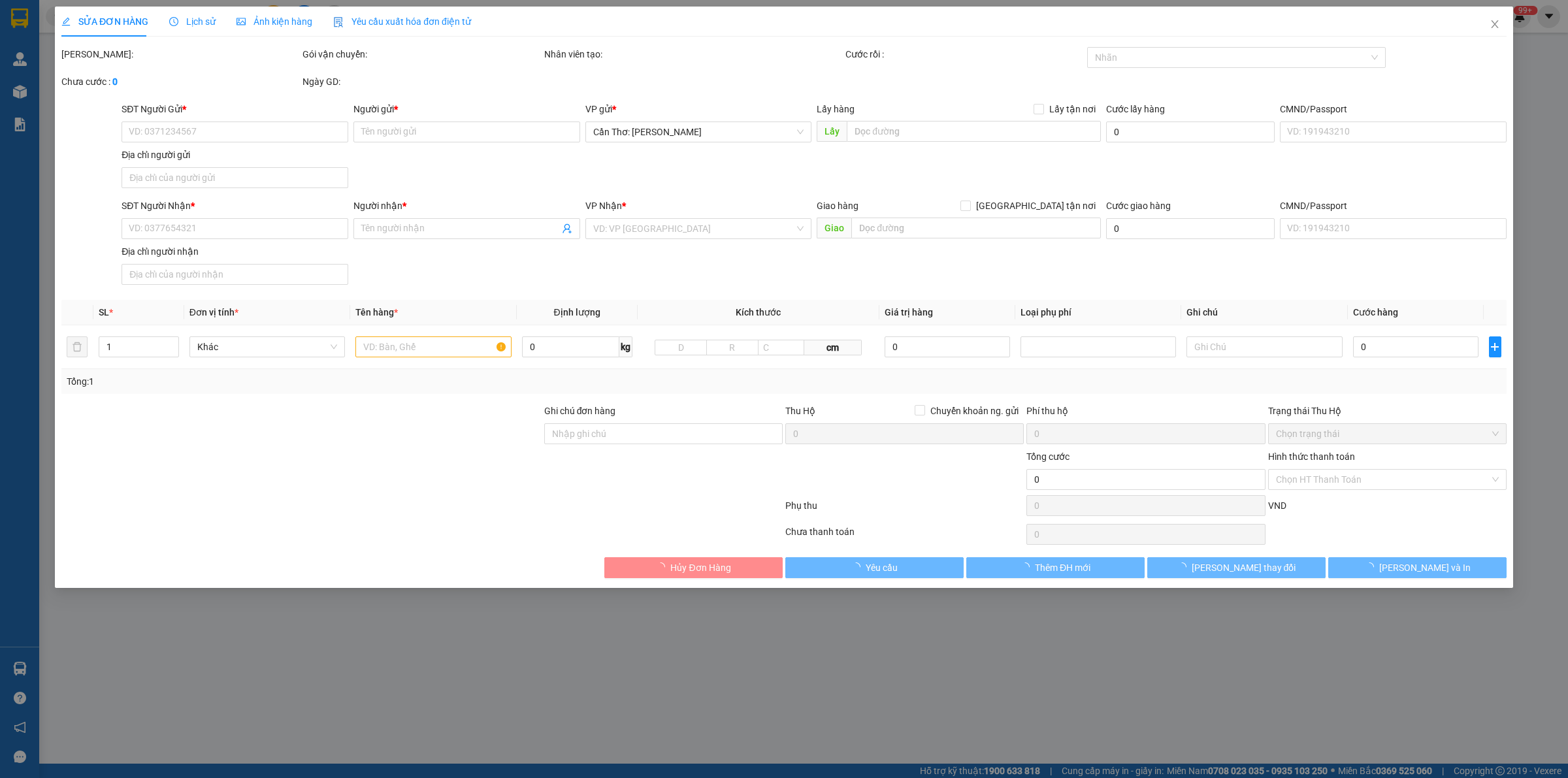
type input "ẤP MỸ HÒA,[GEOGRAPHIC_DATA],[GEOGRAPHIC_DATA],[GEOGRAPHIC_DATA]"
type input "450.000"
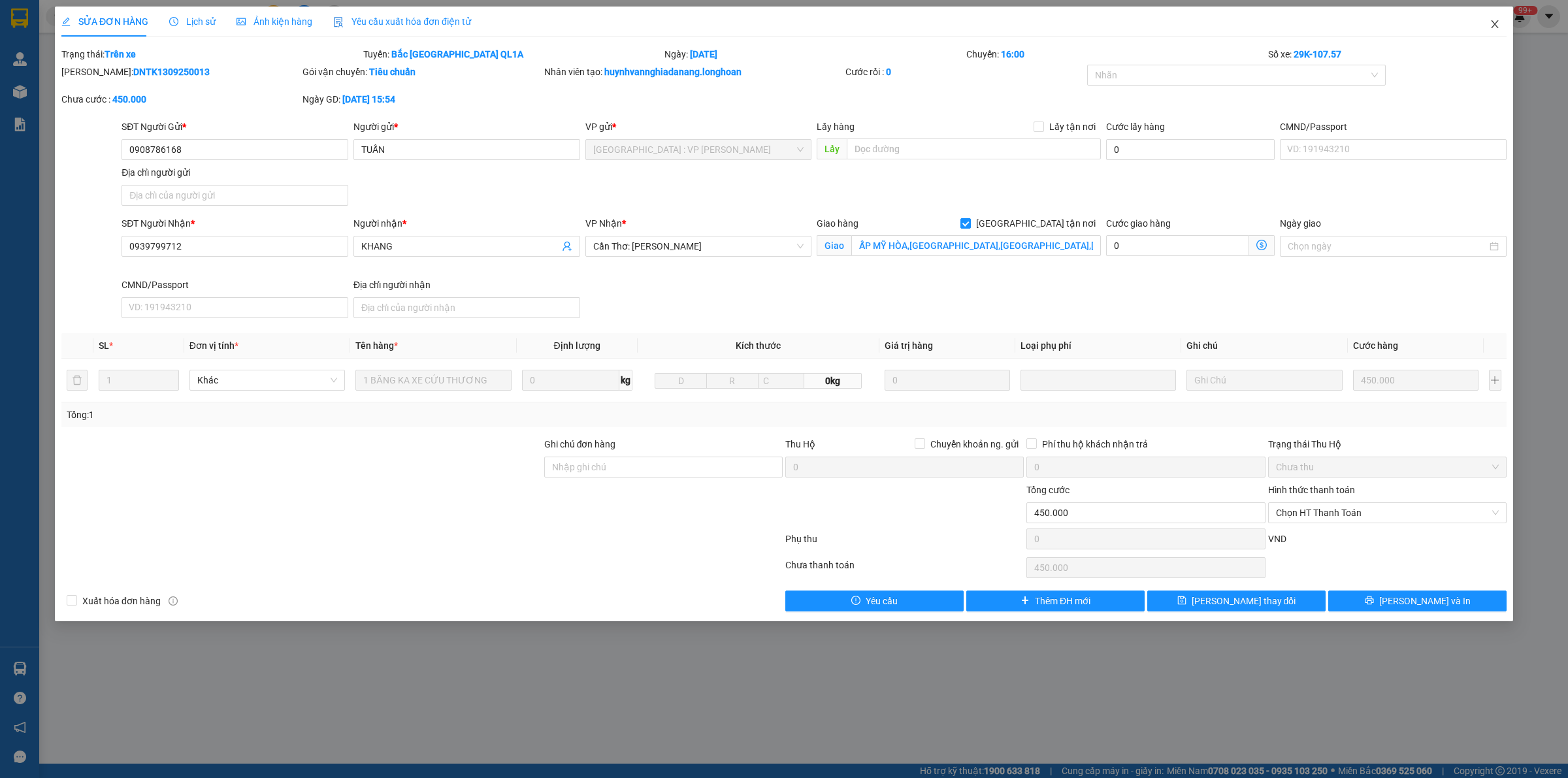
click at [1494, 15] on span "Close" at bounding box center [1494, 24] width 37 height 37
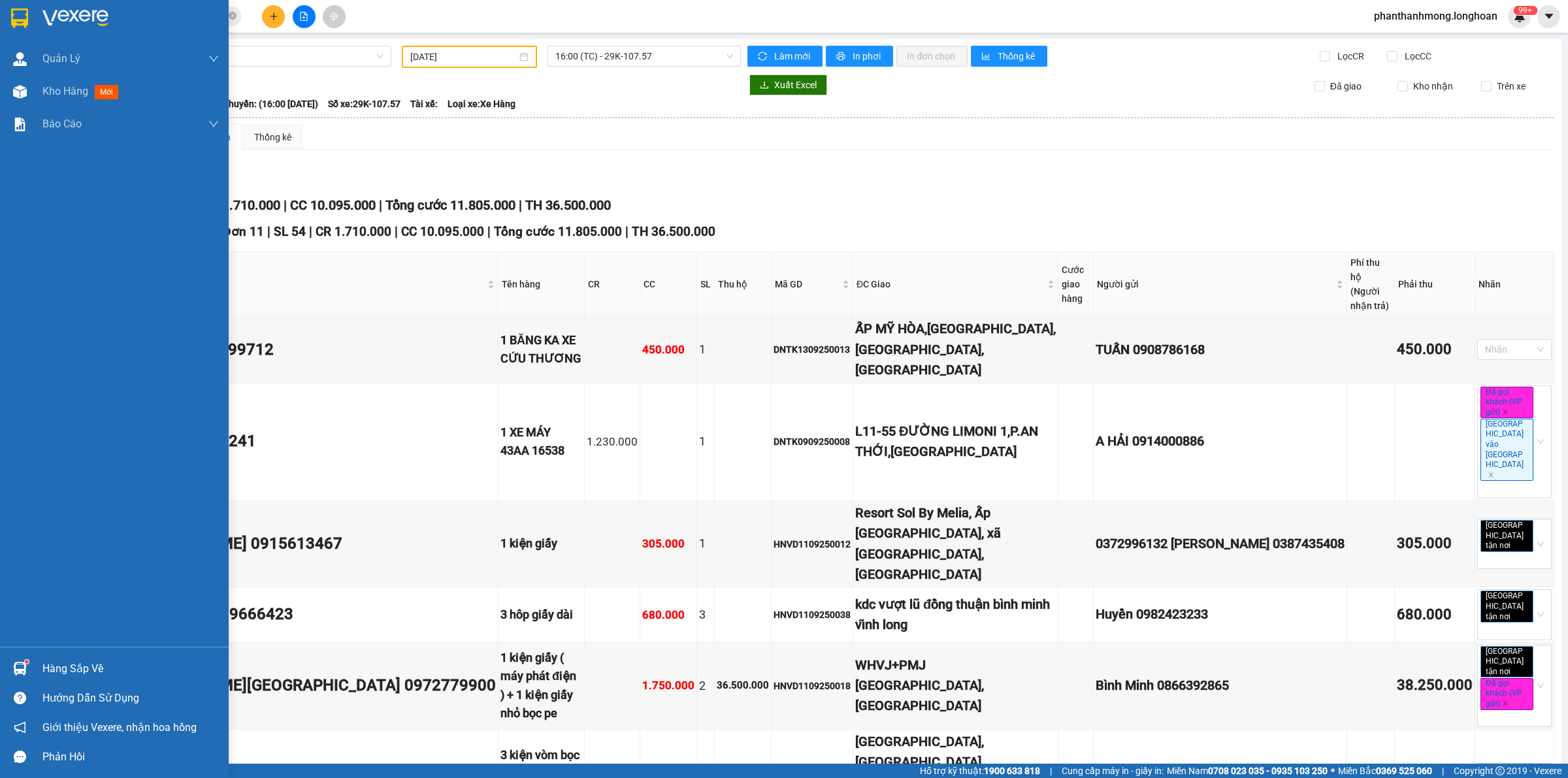
click at [28, 23] on div at bounding box center [19, 17] width 23 height 23
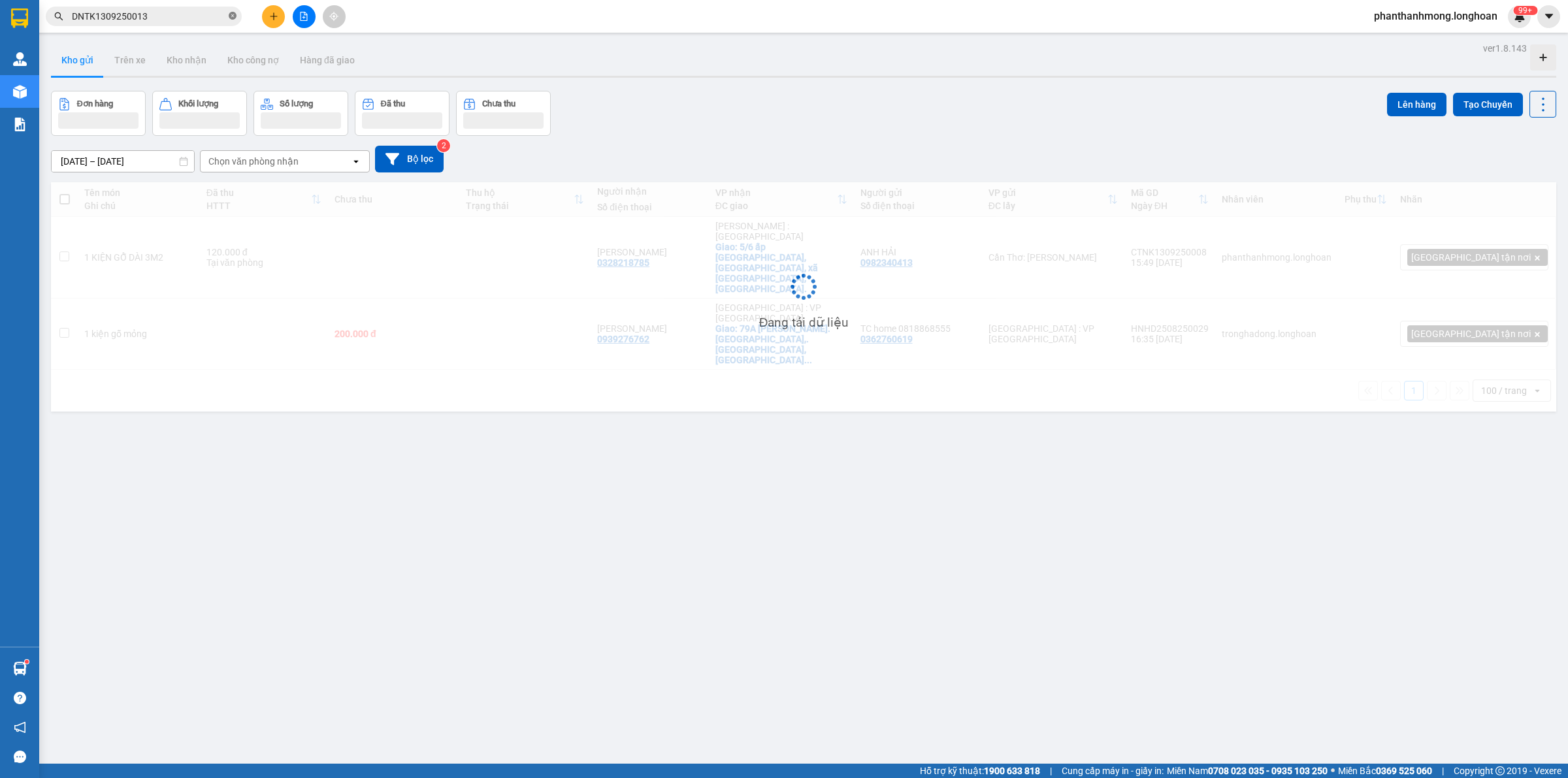
click at [230, 16] on icon "close-circle" at bounding box center [232, 16] width 8 height 8
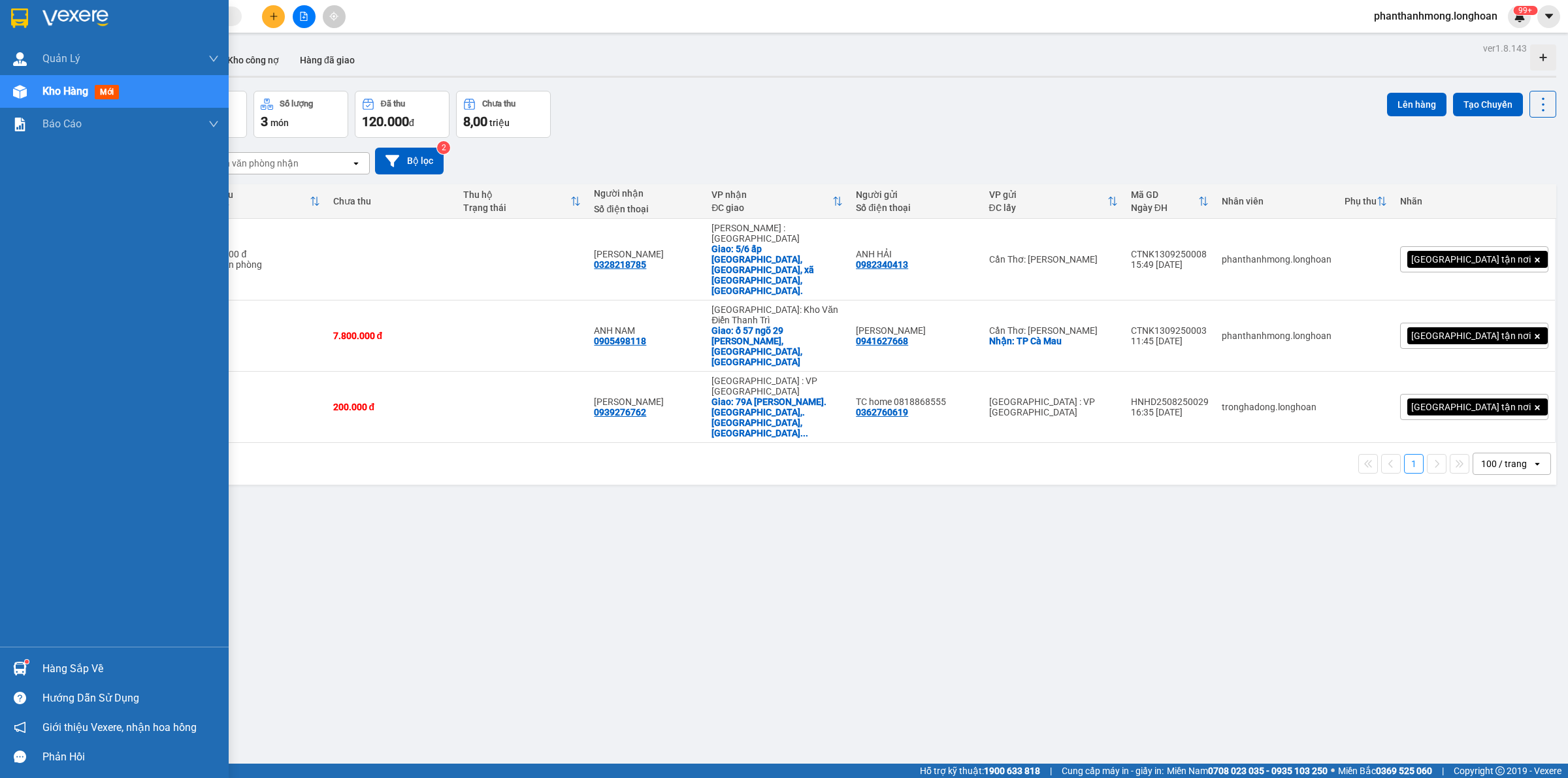
click at [13, 9] on img at bounding box center [19, 18] width 17 height 19
click at [30, 20] on div at bounding box center [19, 17] width 23 height 23
click at [31, 25] on div at bounding box center [114, 21] width 228 height 43
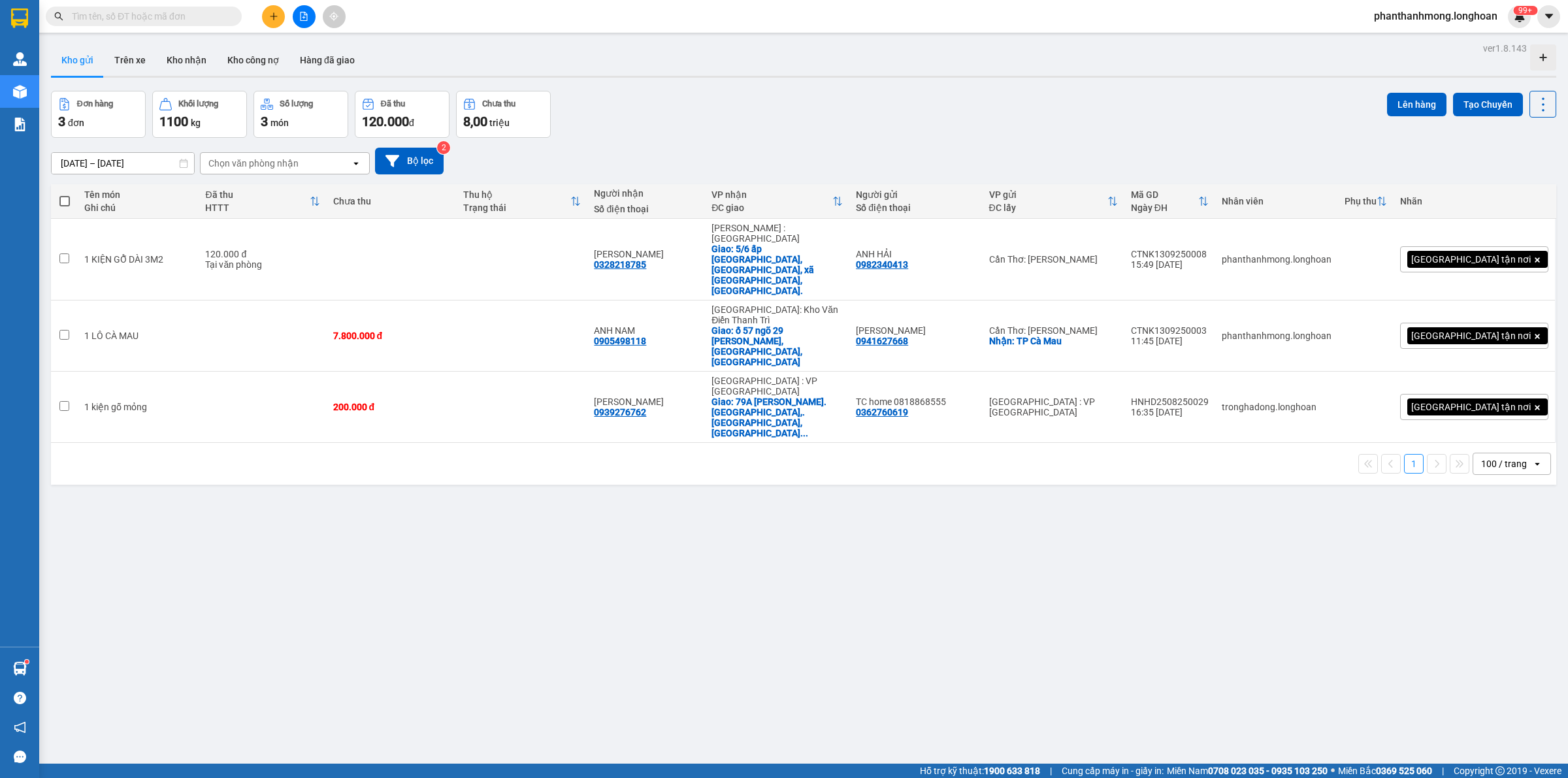
click at [186, 13] on input "text" at bounding box center [148, 16] width 154 height 14
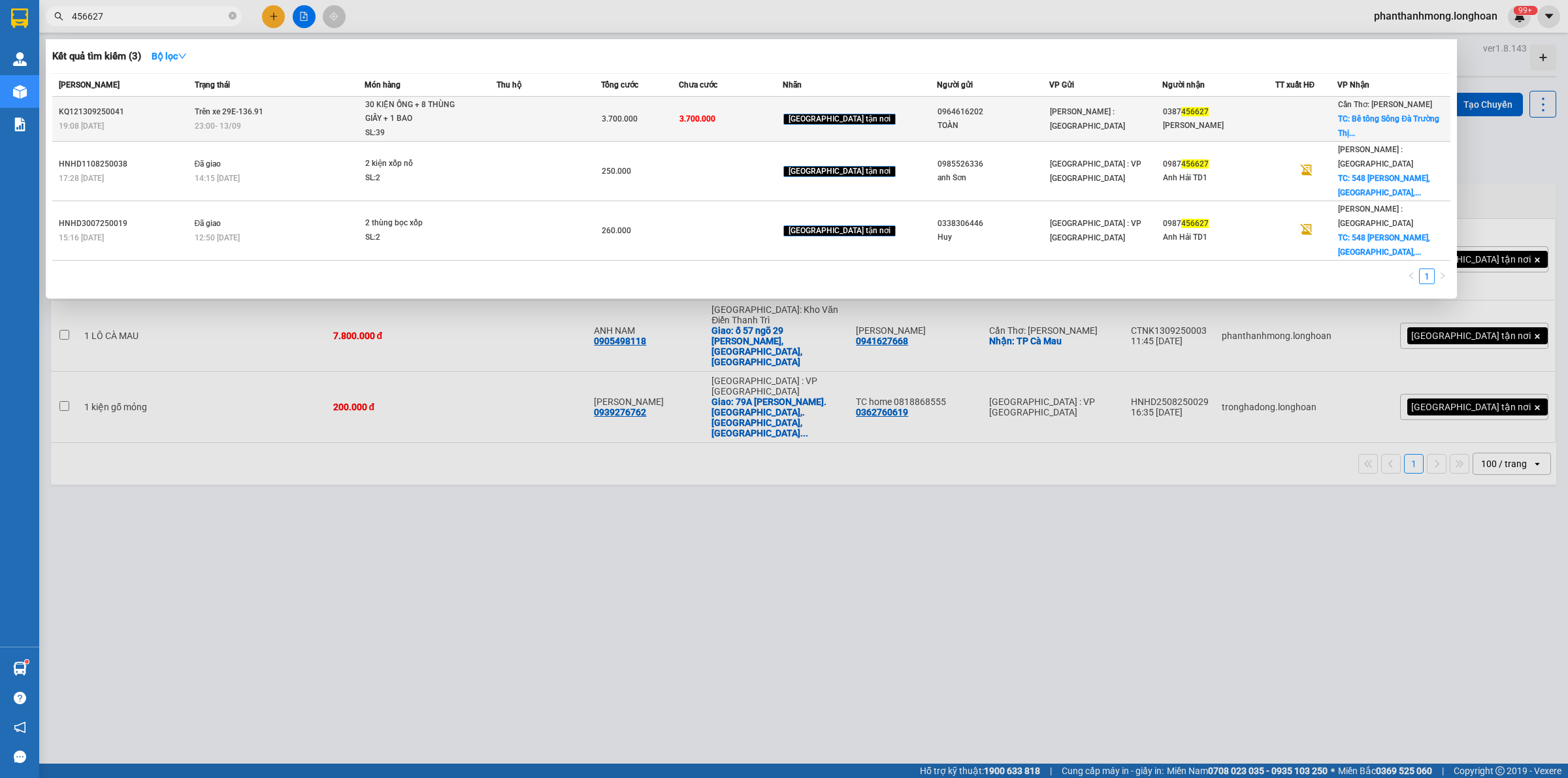
type input "456627"
click at [600, 123] on td at bounding box center [549, 119] width 104 height 45
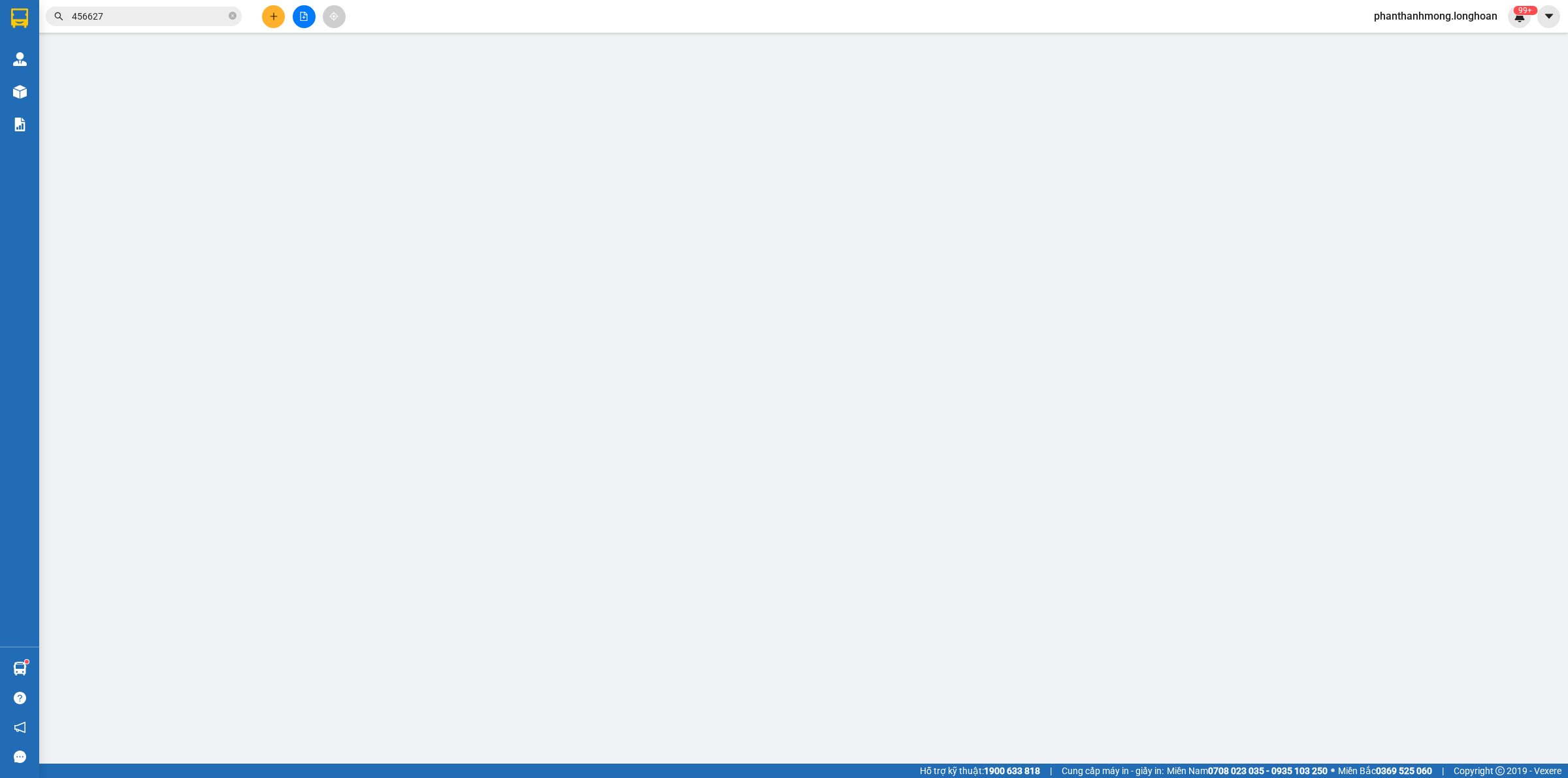
type input "0964616202"
type input "TOÀN"
type input "0387456627"
type input "[PERSON_NAME]"
checkbox input "true"
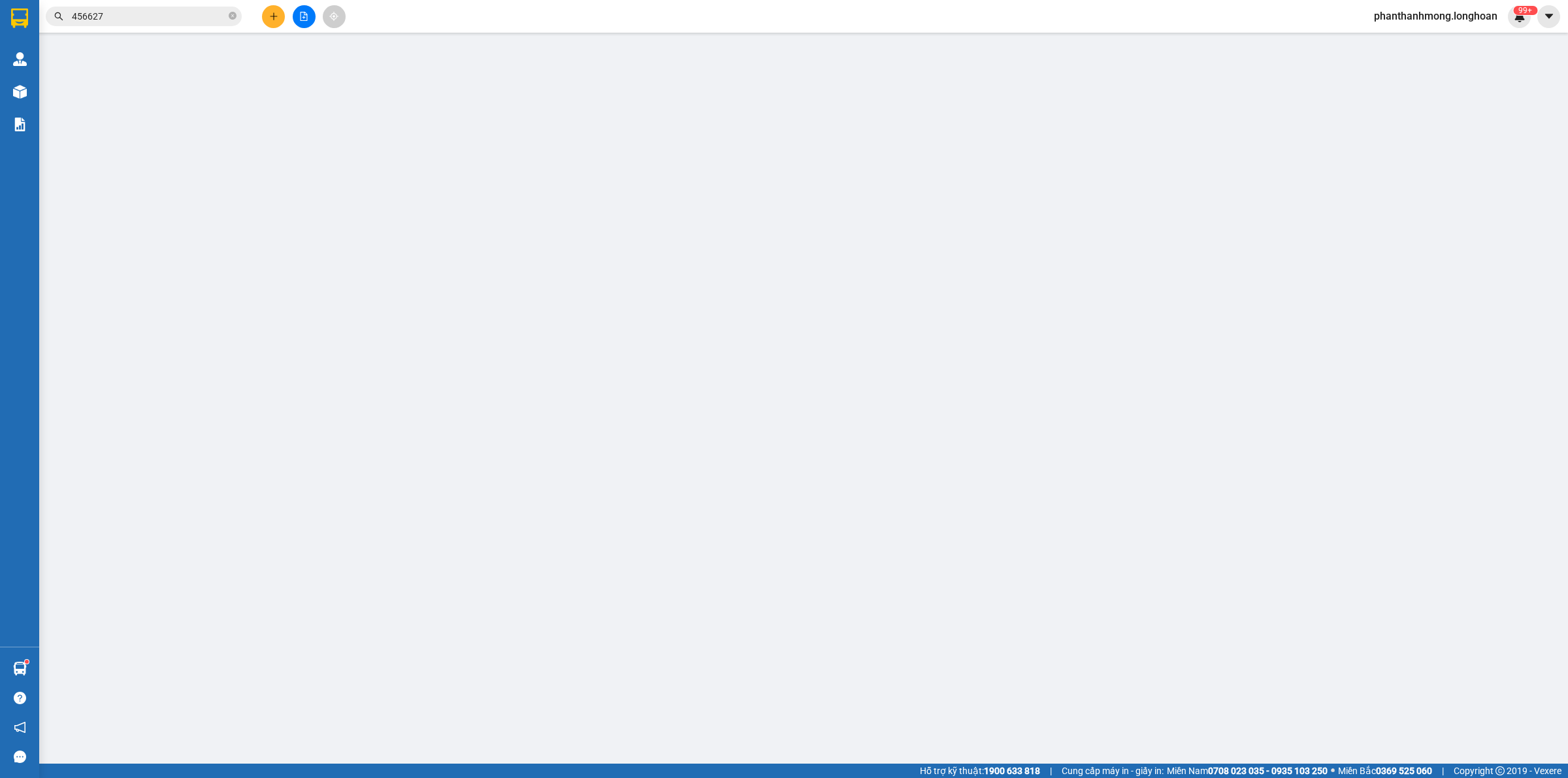
type input "Bê tông Sông [GEOGRAPHIC_DATA], tổ 1 ấp [GEOGRAPHIC_DATA], [GEOGRAPHIC_DATA], […"
type input "3.700.000"
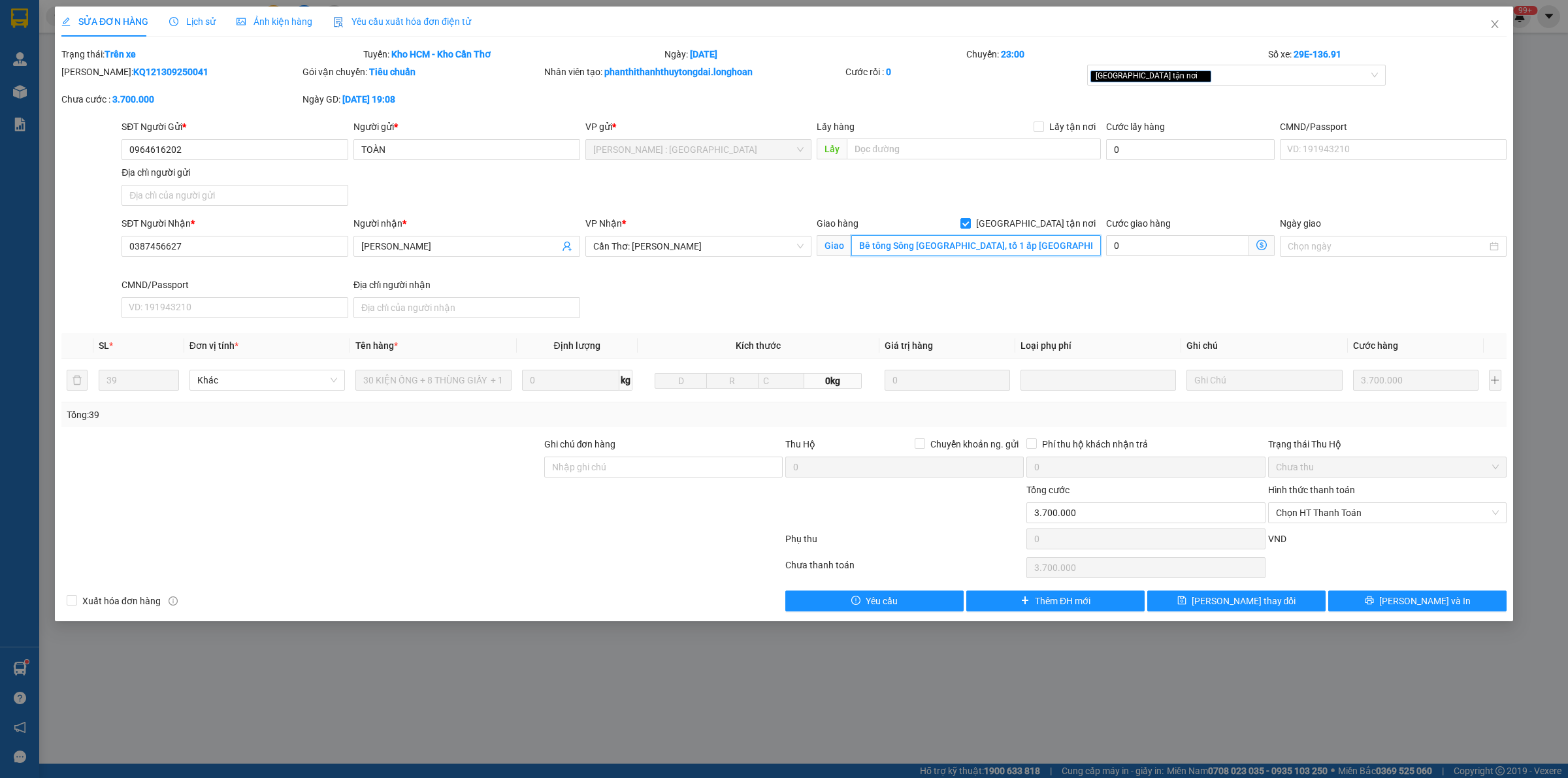
click at [1019, 246] on input "Bê tông Sông [GEOGRAPHIC_DATA], tổ 1 ấp [GEOGRAPHIC_DATA], [GEOGRAPHIC_DATA], […" at bounding box center [975, 246] width 249 height 21
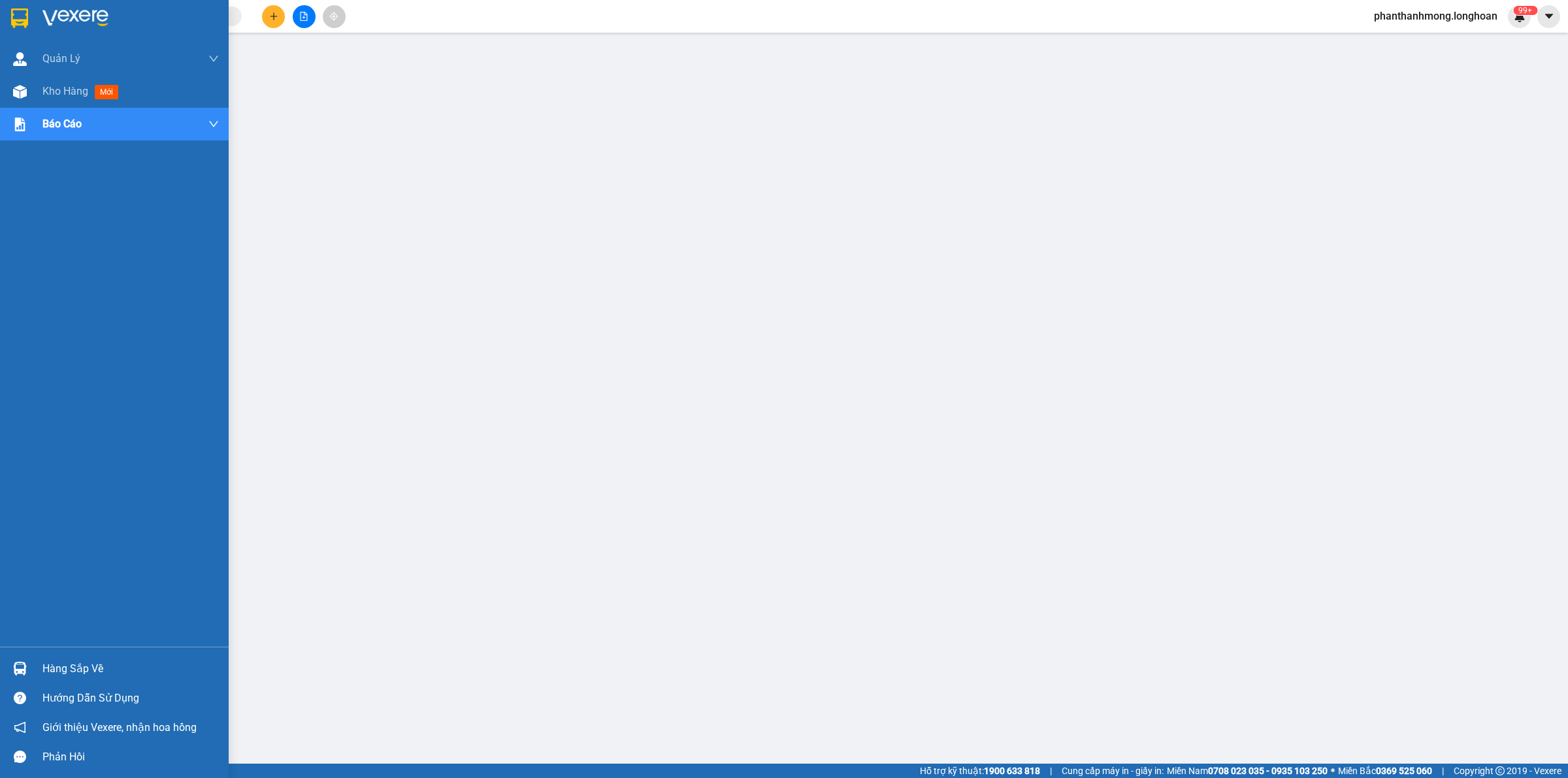
click at [9, 16] on div at bounding box center [19, 17] width 23 height 23
